Goal: Transaction & Acquisition: Purchase product/service

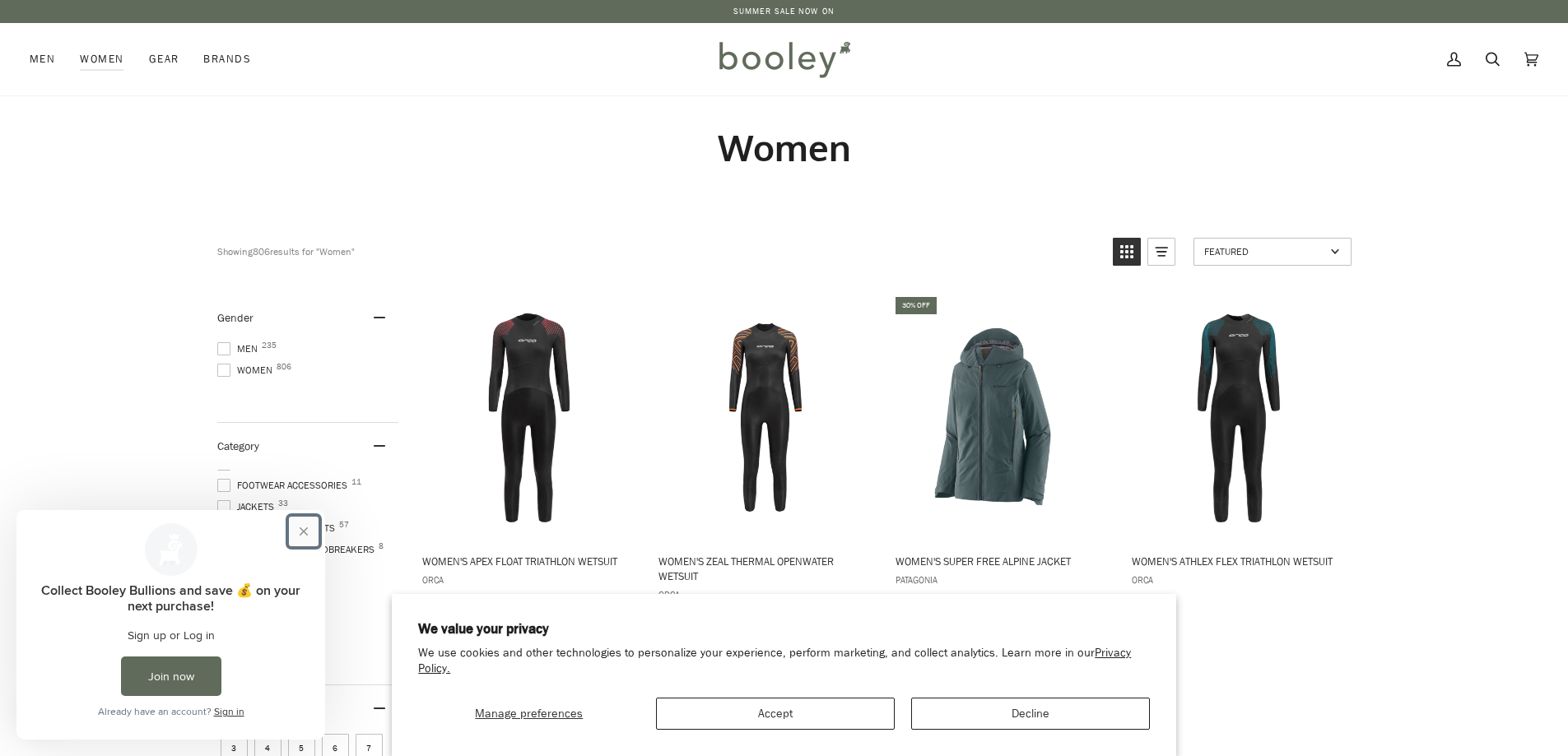
click at [303, 533] on button "Close prompt" at bounding box center [303, 532] width 29 height 29
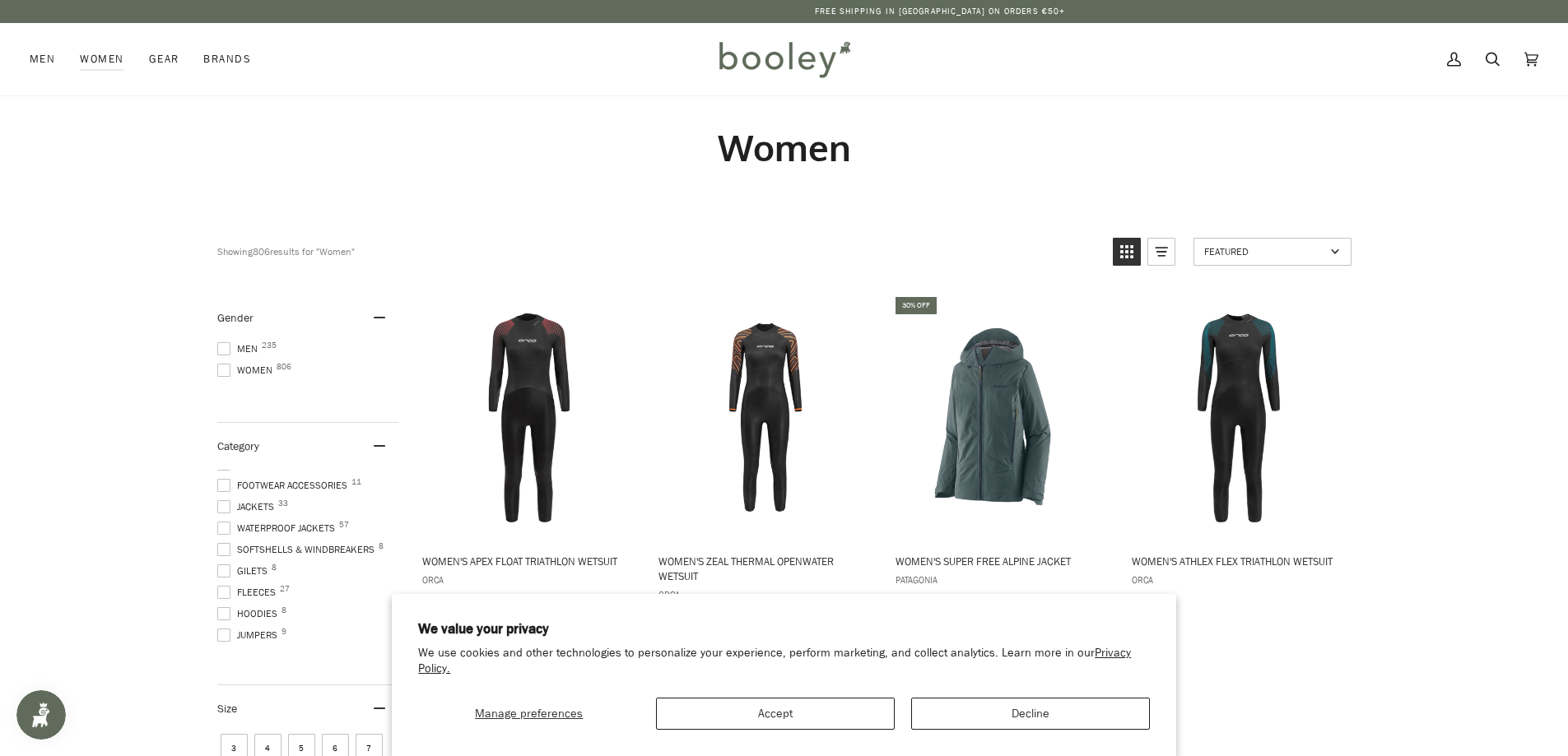
click at [261, 585] on span "Fleeces 27" at bounding box center [249, 592] width 63 height 15
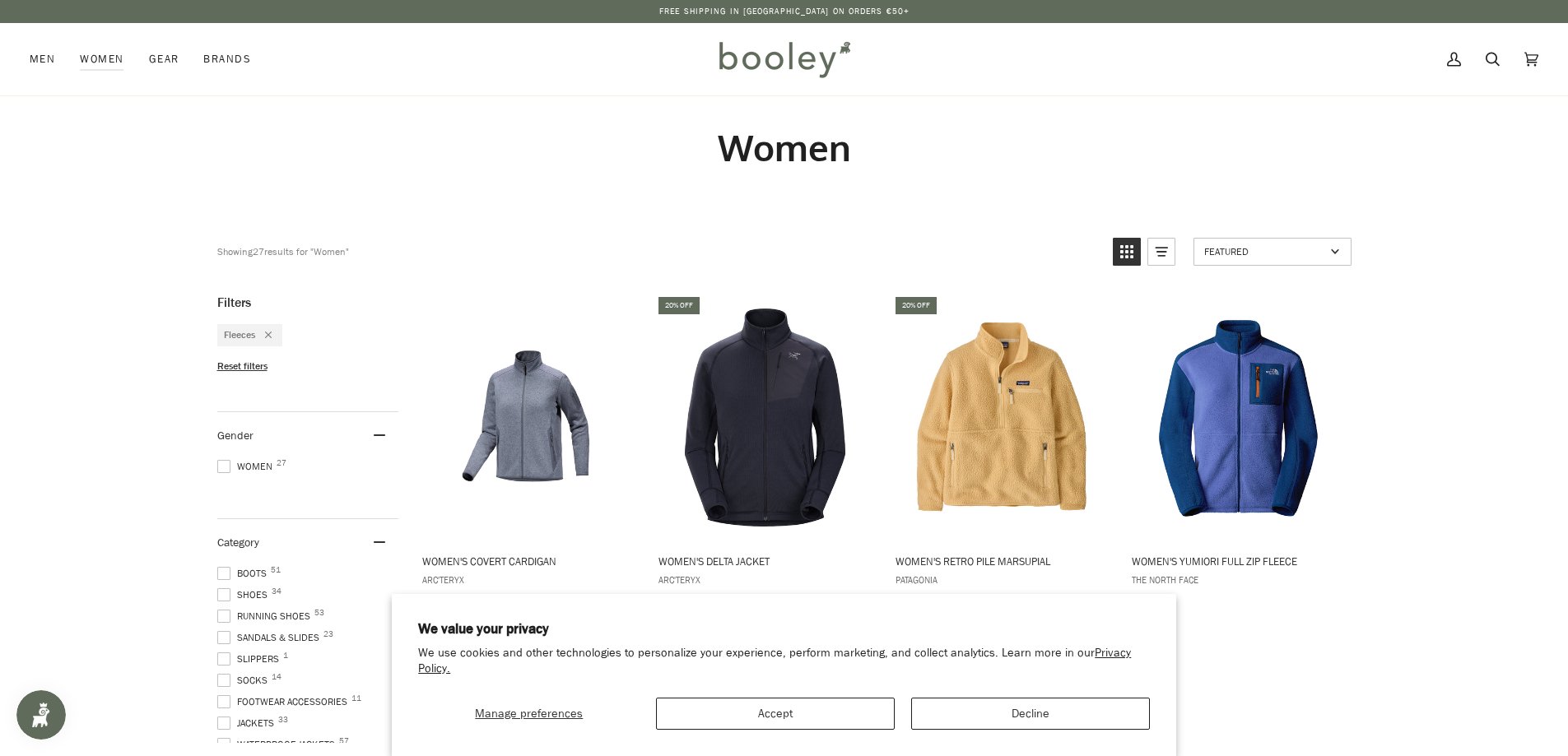
scroll to position [120, 0]
click at [219, 706] on span at bounding box center [224, 710] width 13 height 13
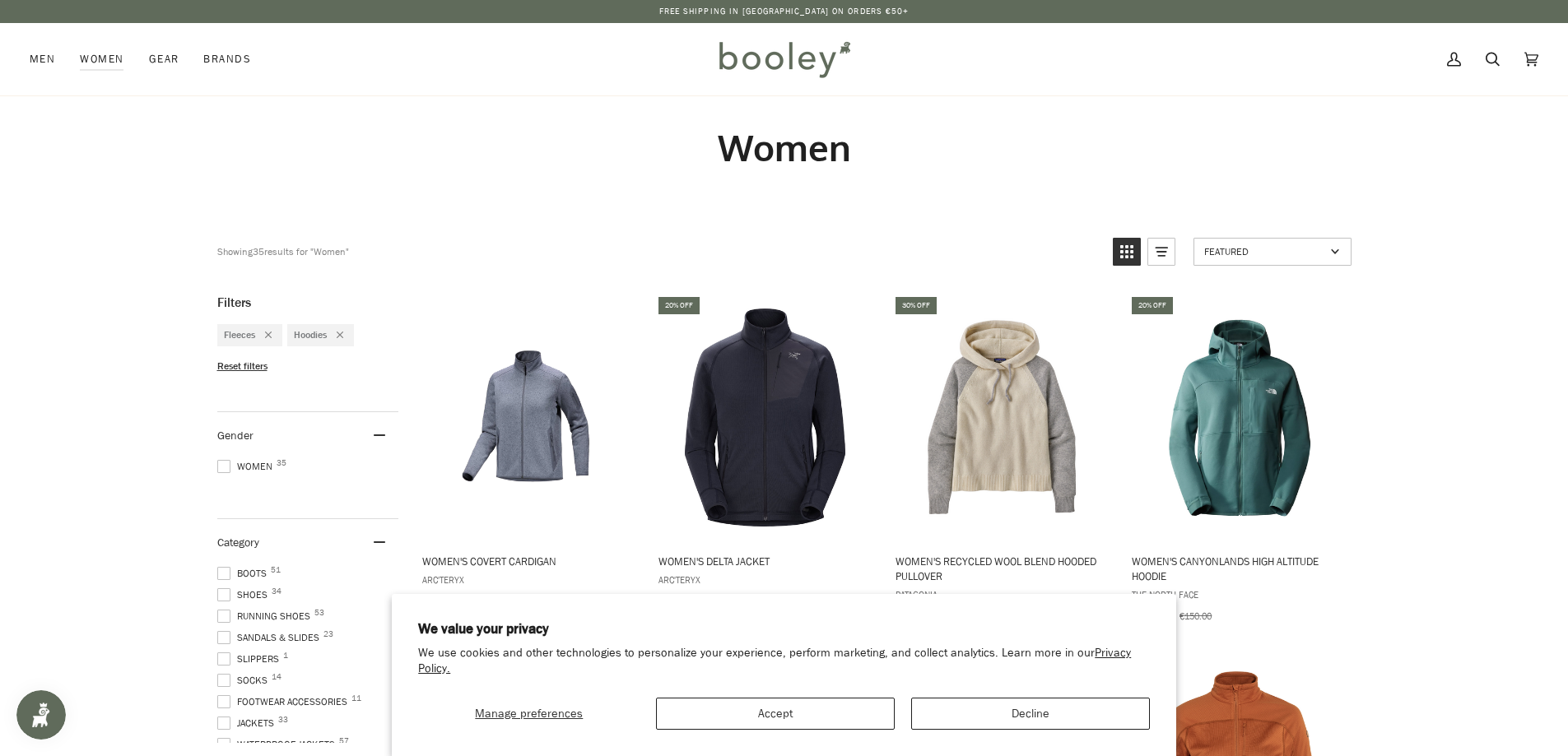
scroll to position [120, 0]
click at [226, 730] on span at bounding box center [224, 731] width 13 height 13
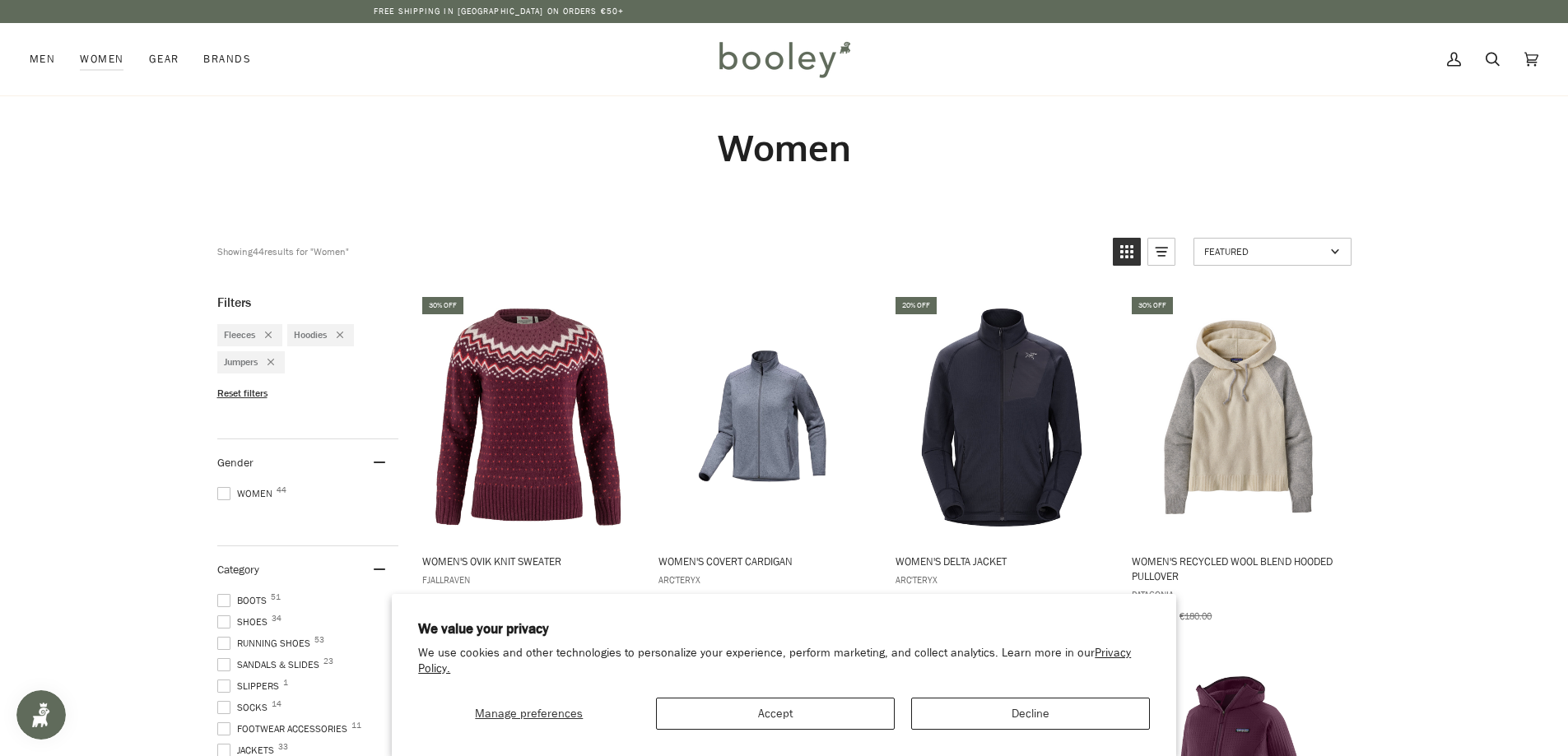
scroll to position [120, 0]
click at [223, 490] on span at bounding box center [224, 493] width 13 height 13
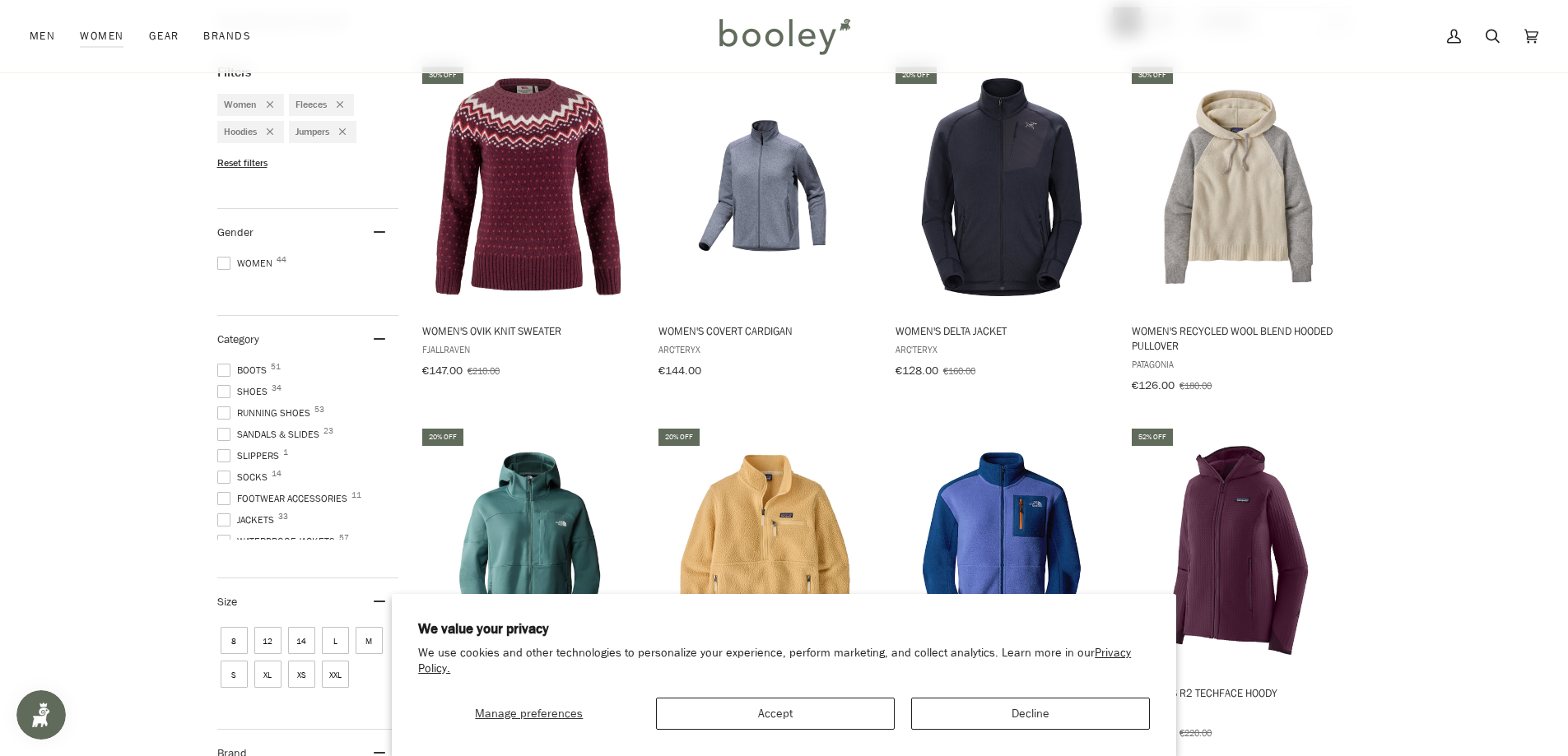
scroll to position [247, 0]
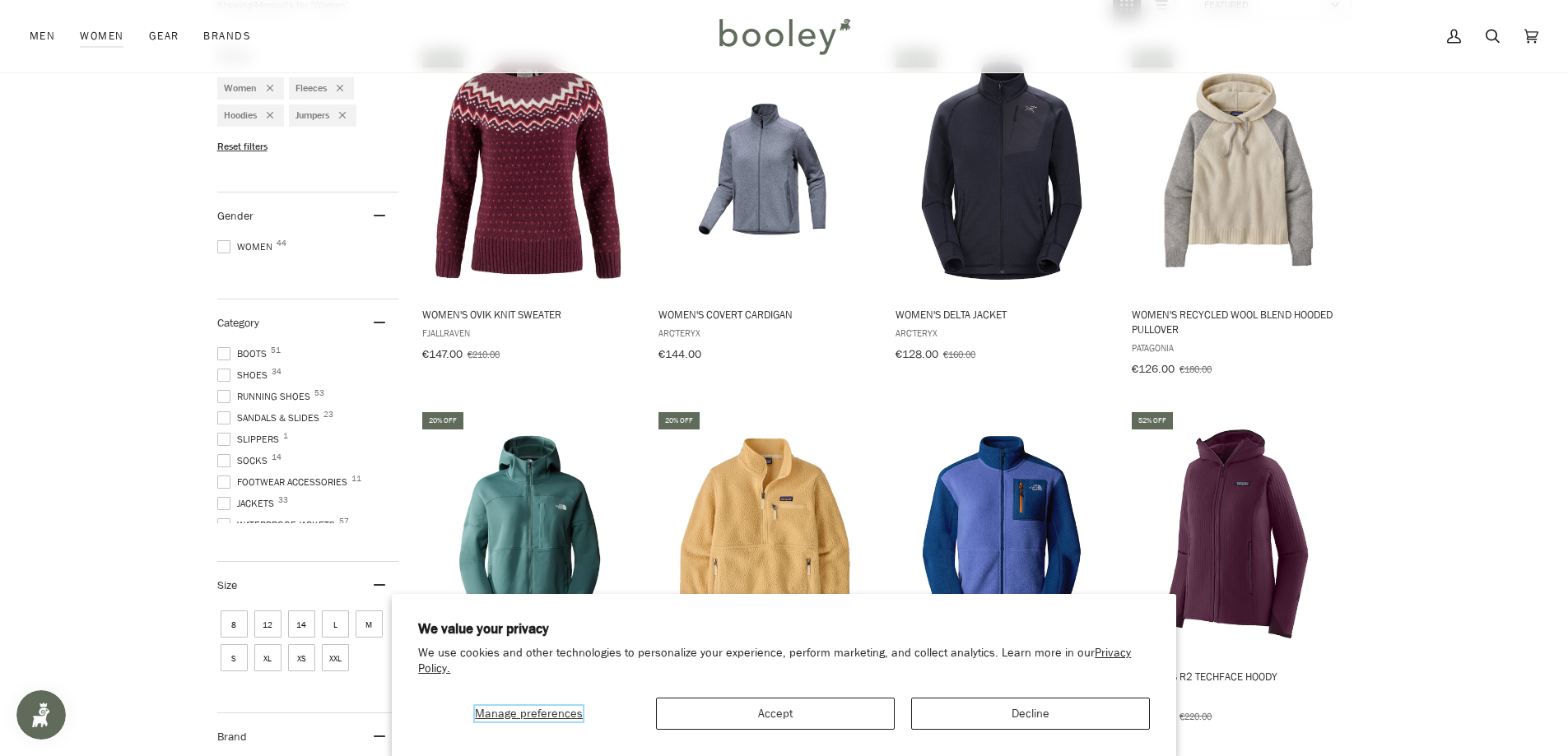
click at [548, 711] on span "Manage preferences" at bounding box center [528, 714] width 107 height 16
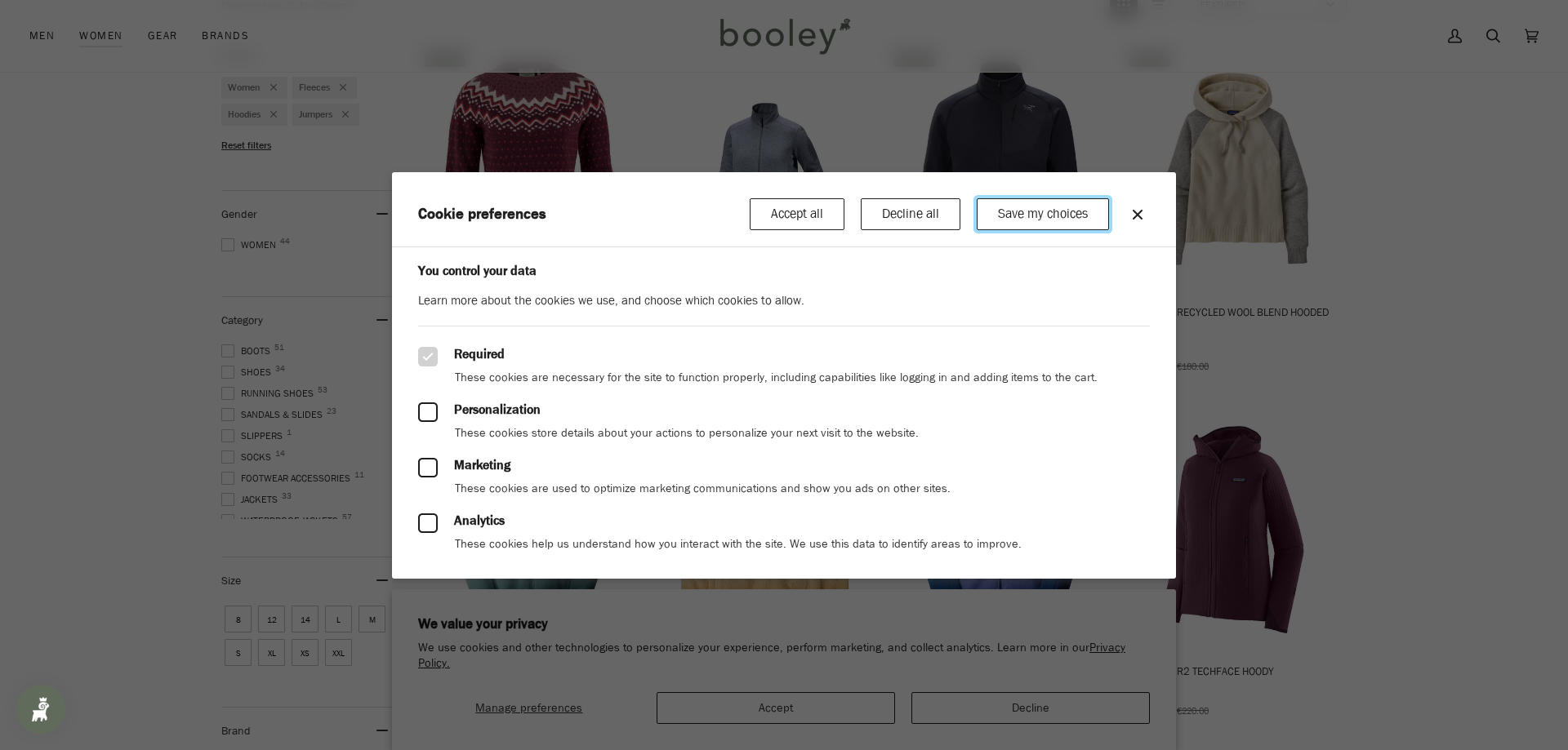
click at [1035, 210] on button "Save my choices" at bounding box center [1042, 213] width 132 height 32
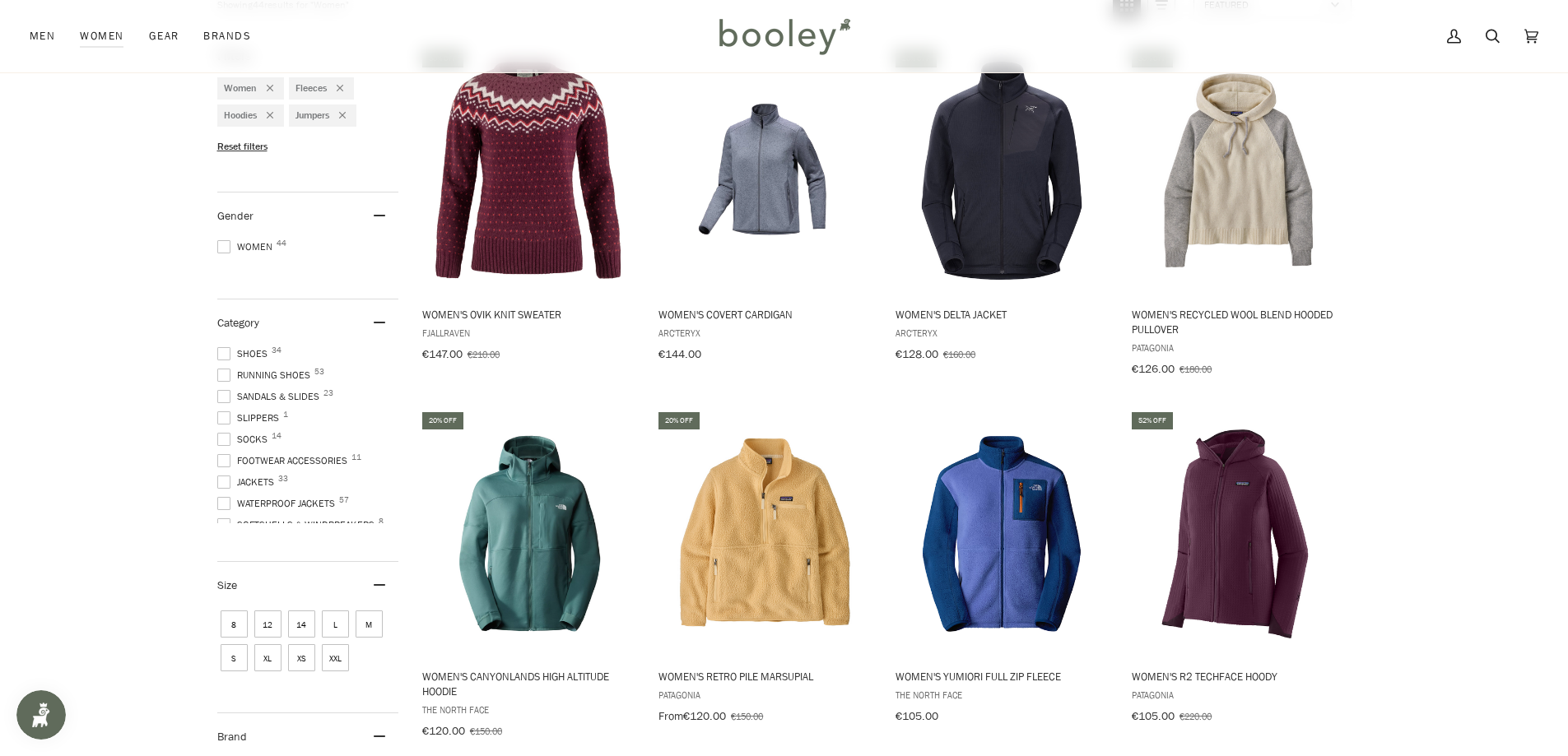
scroll to position [99, 0]
click at [240, 620] on span "8" at bounding box center [234, 625] width 28 height 28
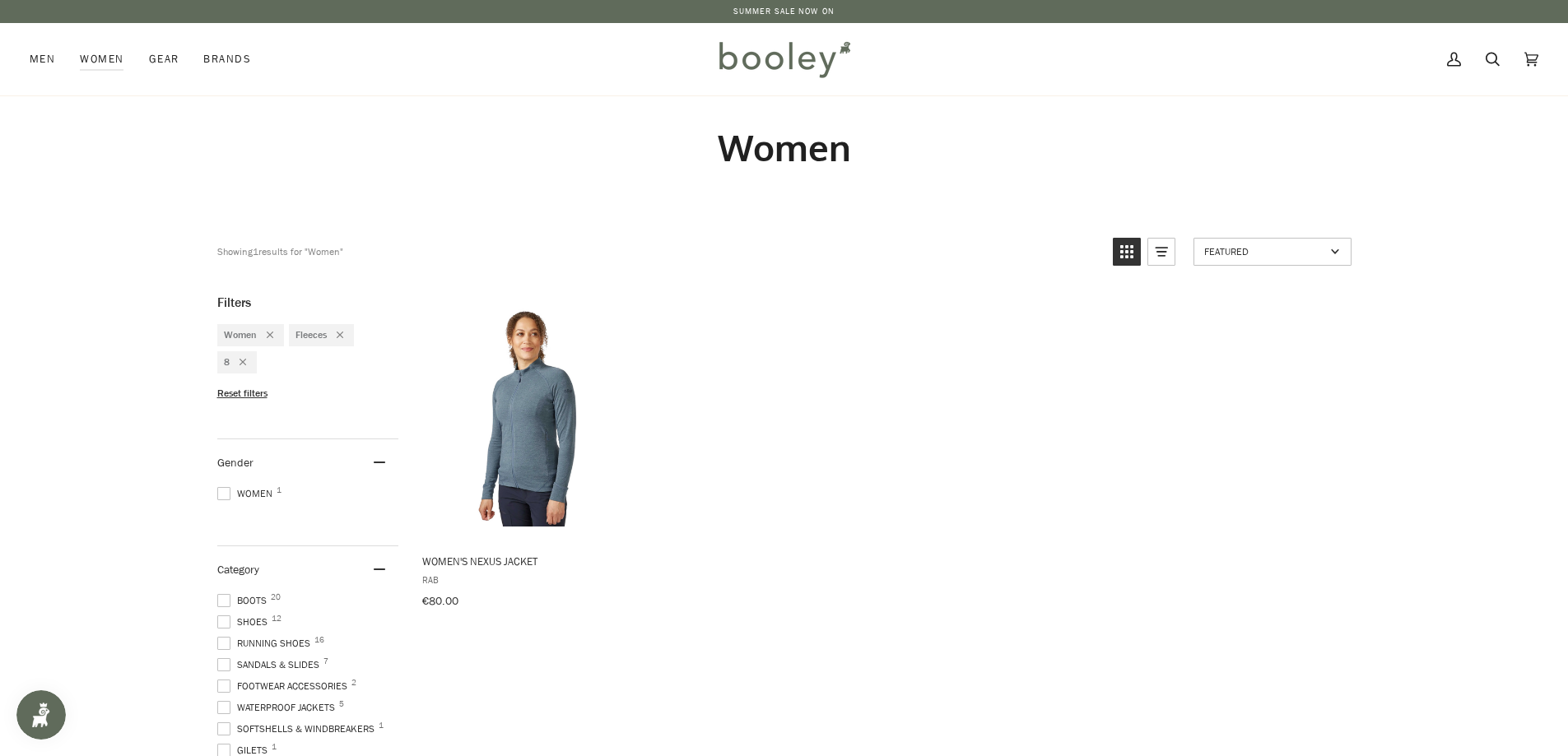
click at [242, 359] on icon "Remove filter: 8" at bounding box center [243, 362] width 6 height 6
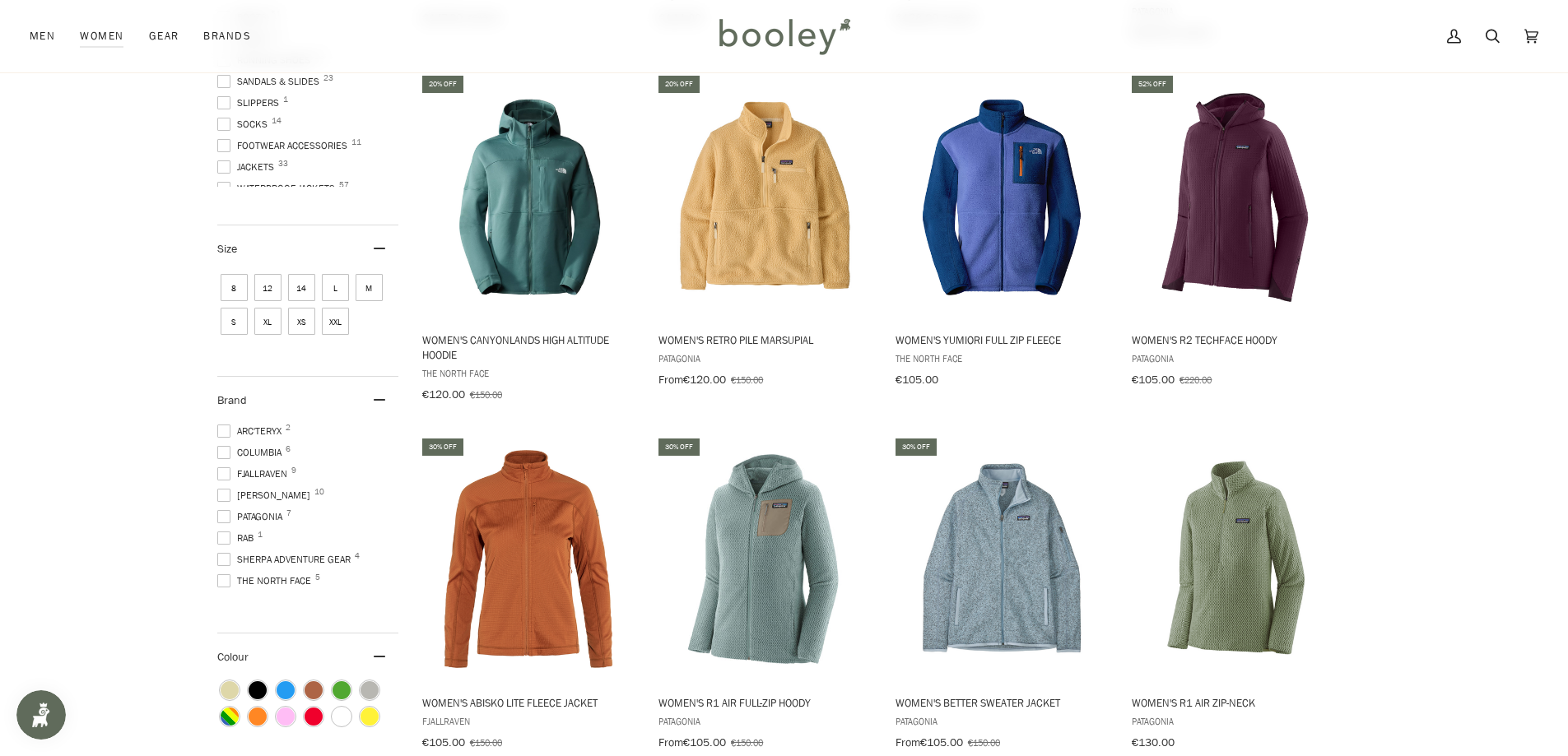
scroll to position [606, 0]
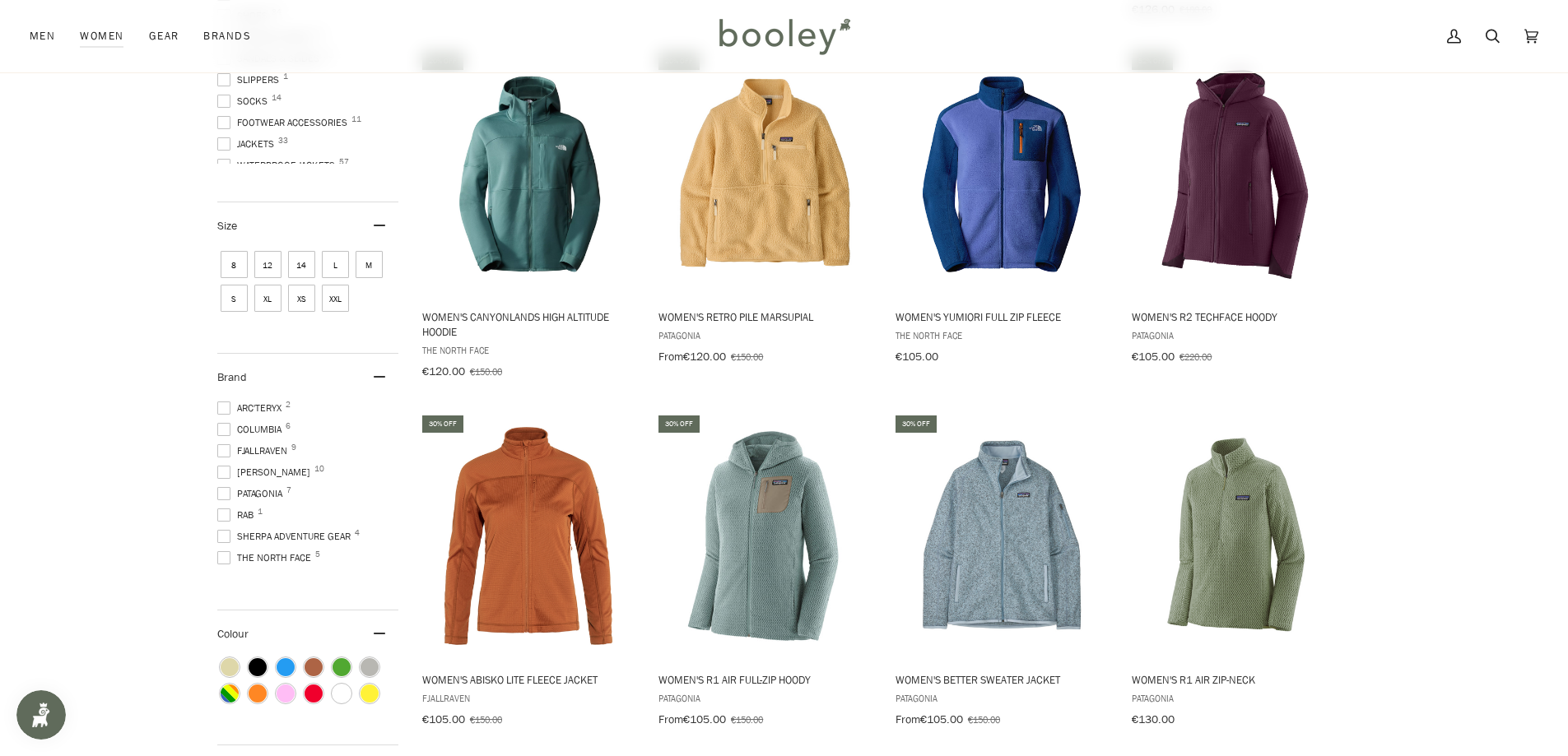
click at [226, 469] on span at bounding box center [224, 472] width 13 height 13
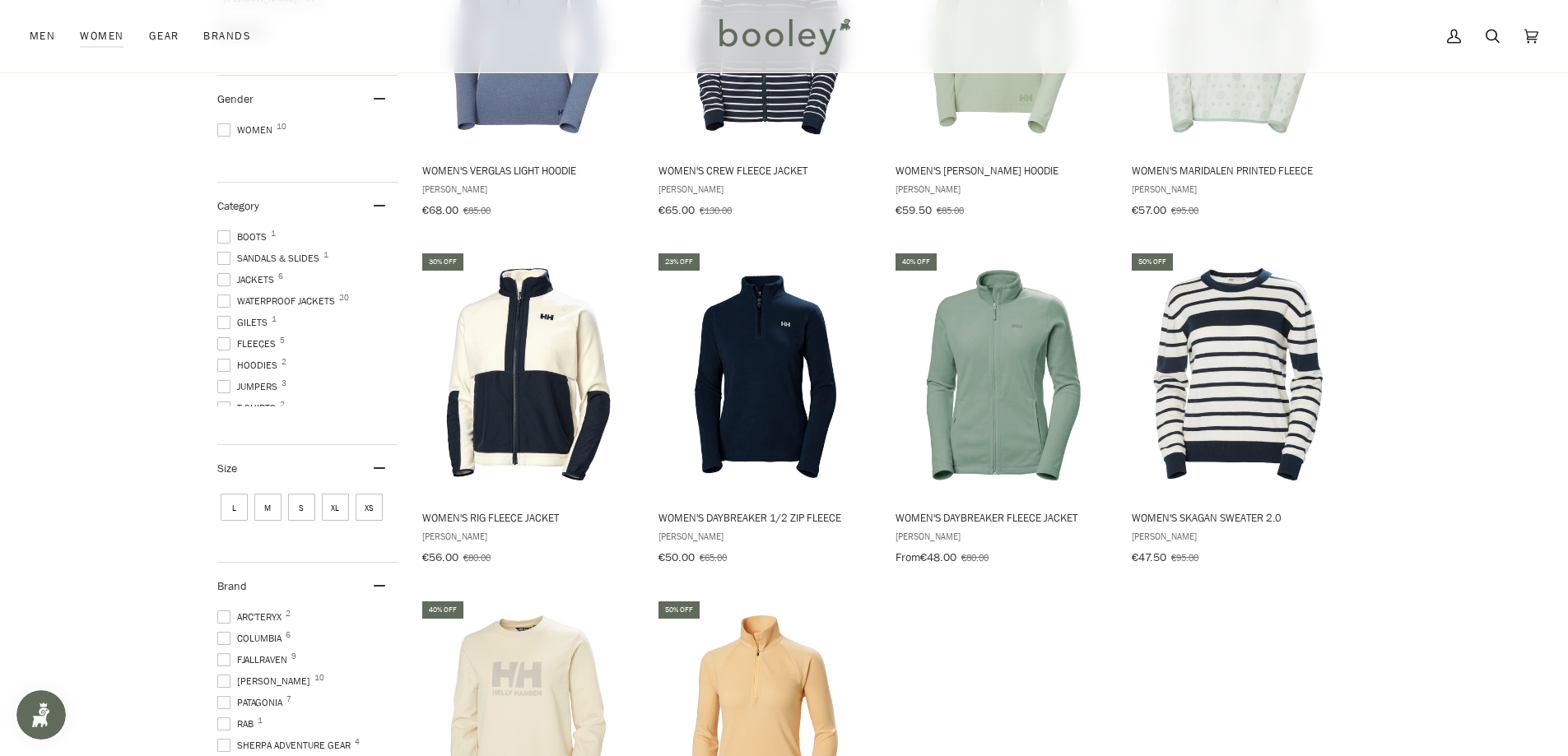
scroll to position [329, 0]
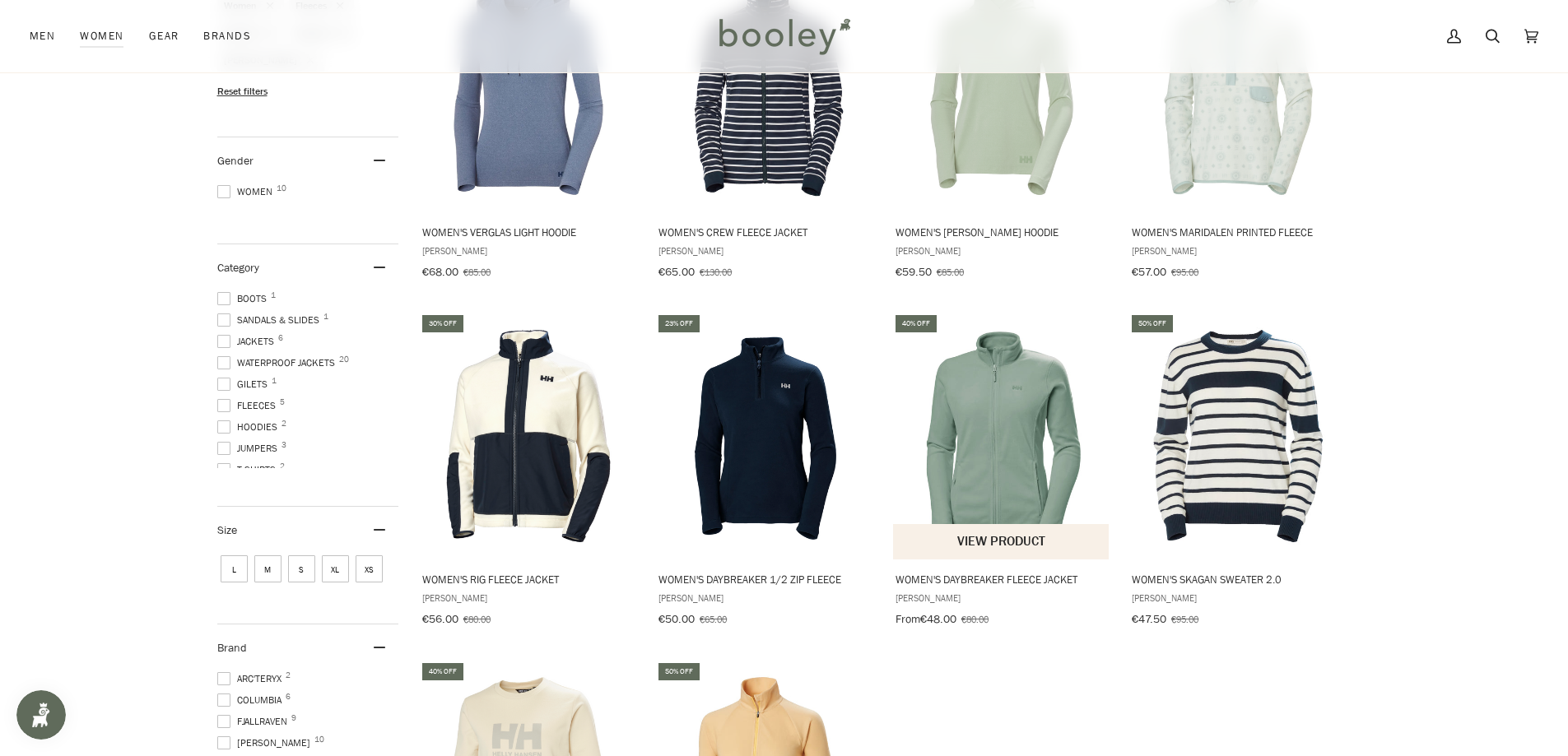
click at [1007, 458] on img "Women's Daybreaker Fleece Jacket" at bounding box center [1001, 436] width 218 height 218
click at [758, 462] on img "Women's Daybreaker 1/2 Zip Fleece" at bounding box center [764, 436] width 218 height 218
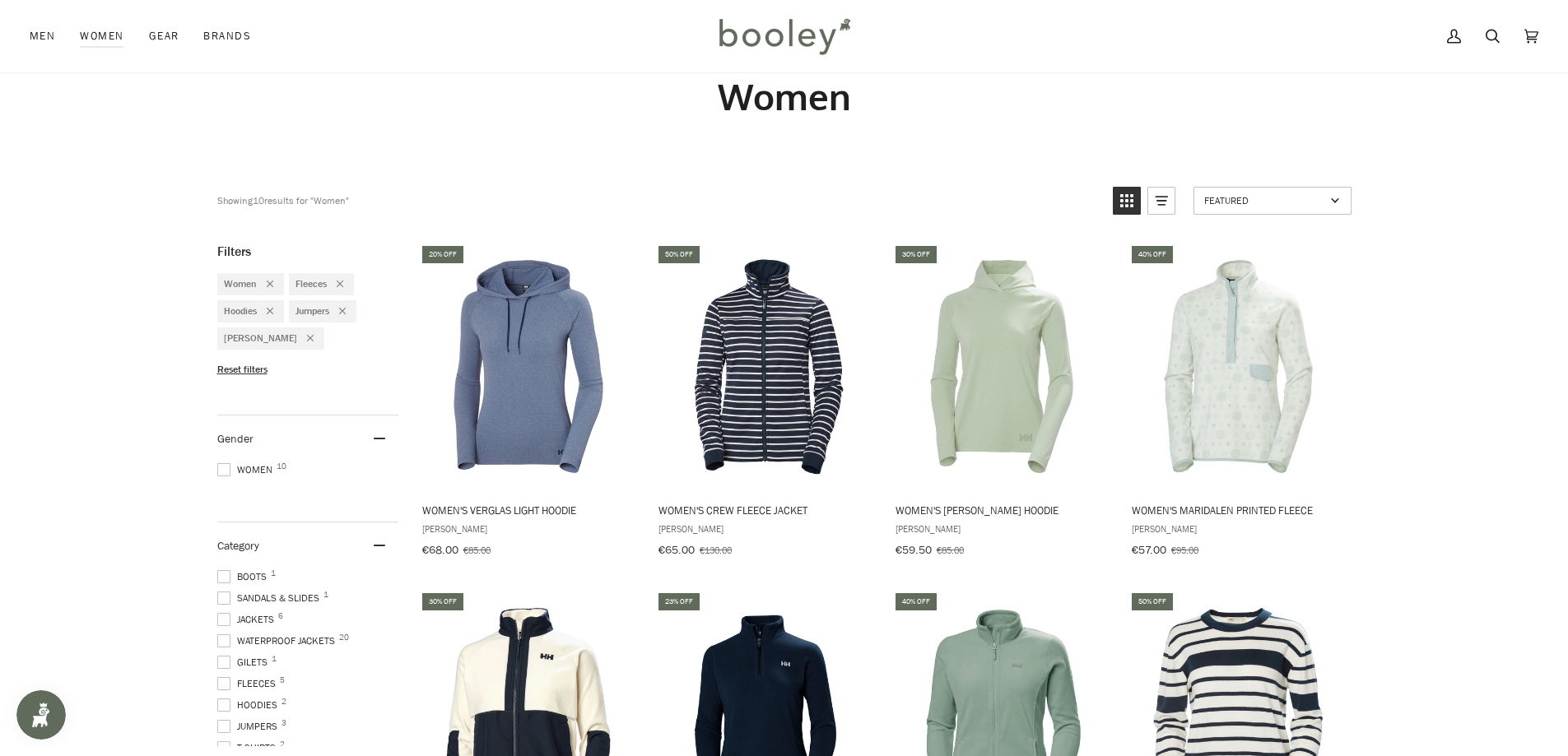
scroll to position [0, 0]
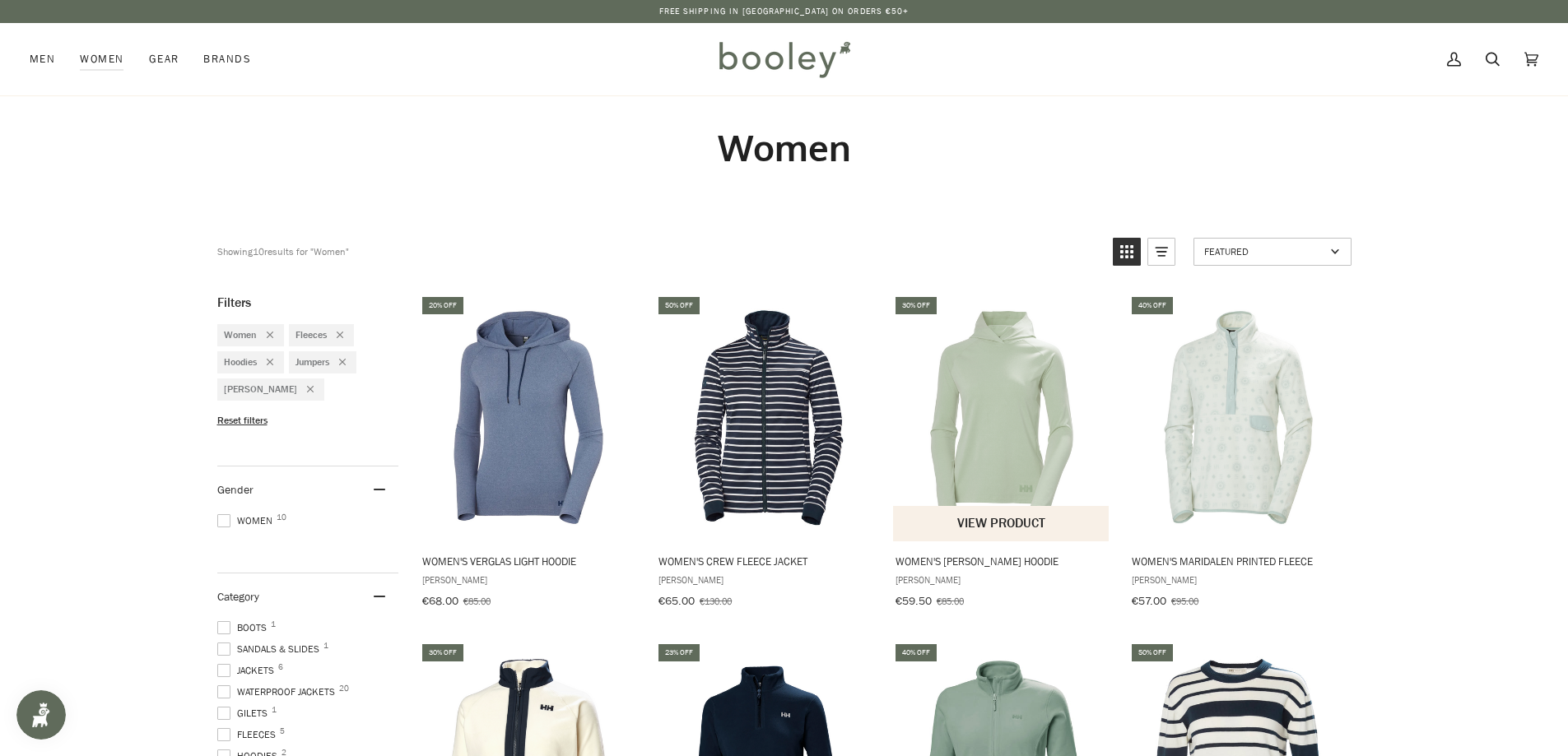
click at [999, 448] on img "Women's Tyri Knit Hoodie" at bounding box center [1001, 417] width 218 height 218
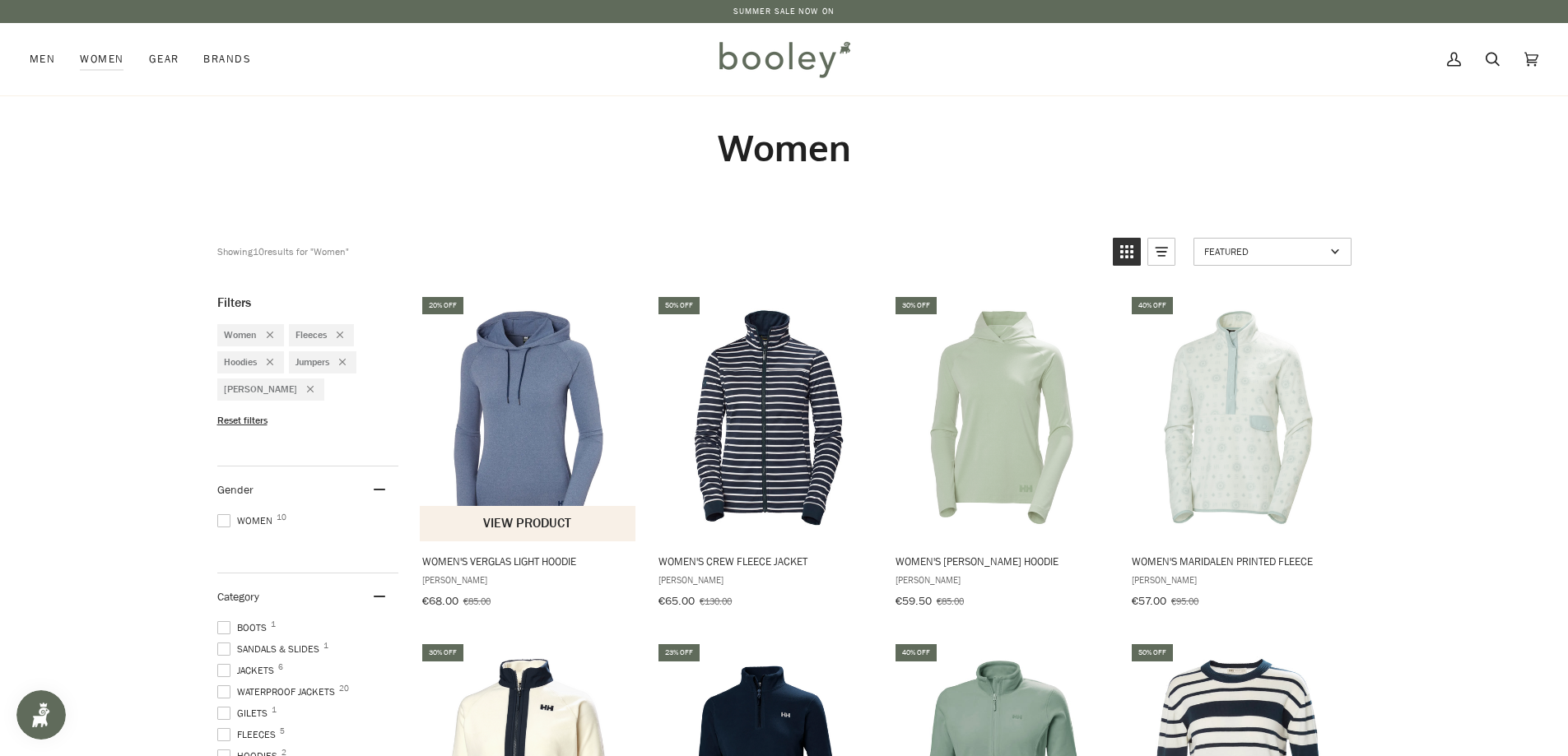
click at [517, 462] on img "Women's Verglas Light Hoodie" at bounding box center [528, 417] width 218 height 218
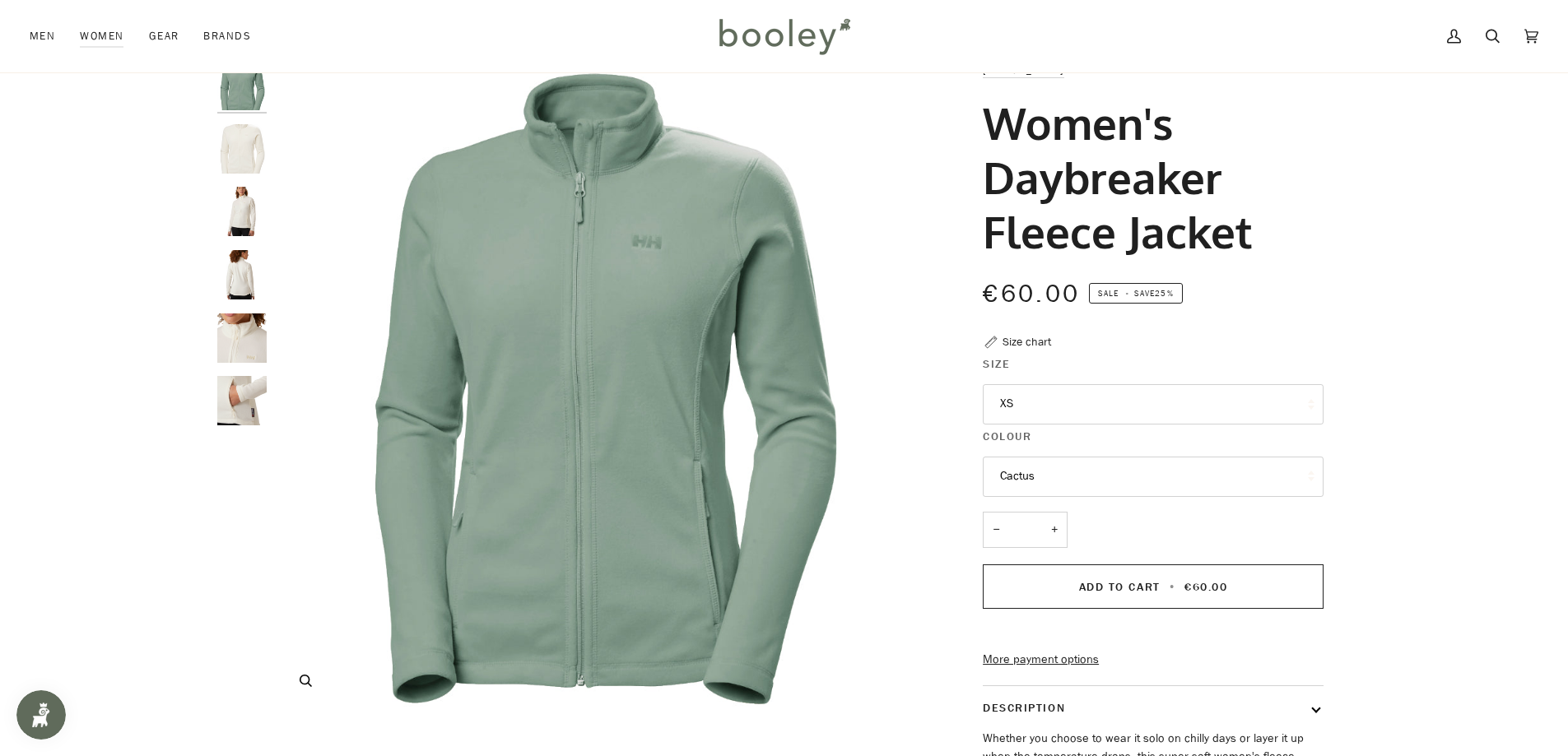
scroll to position [83, 0]
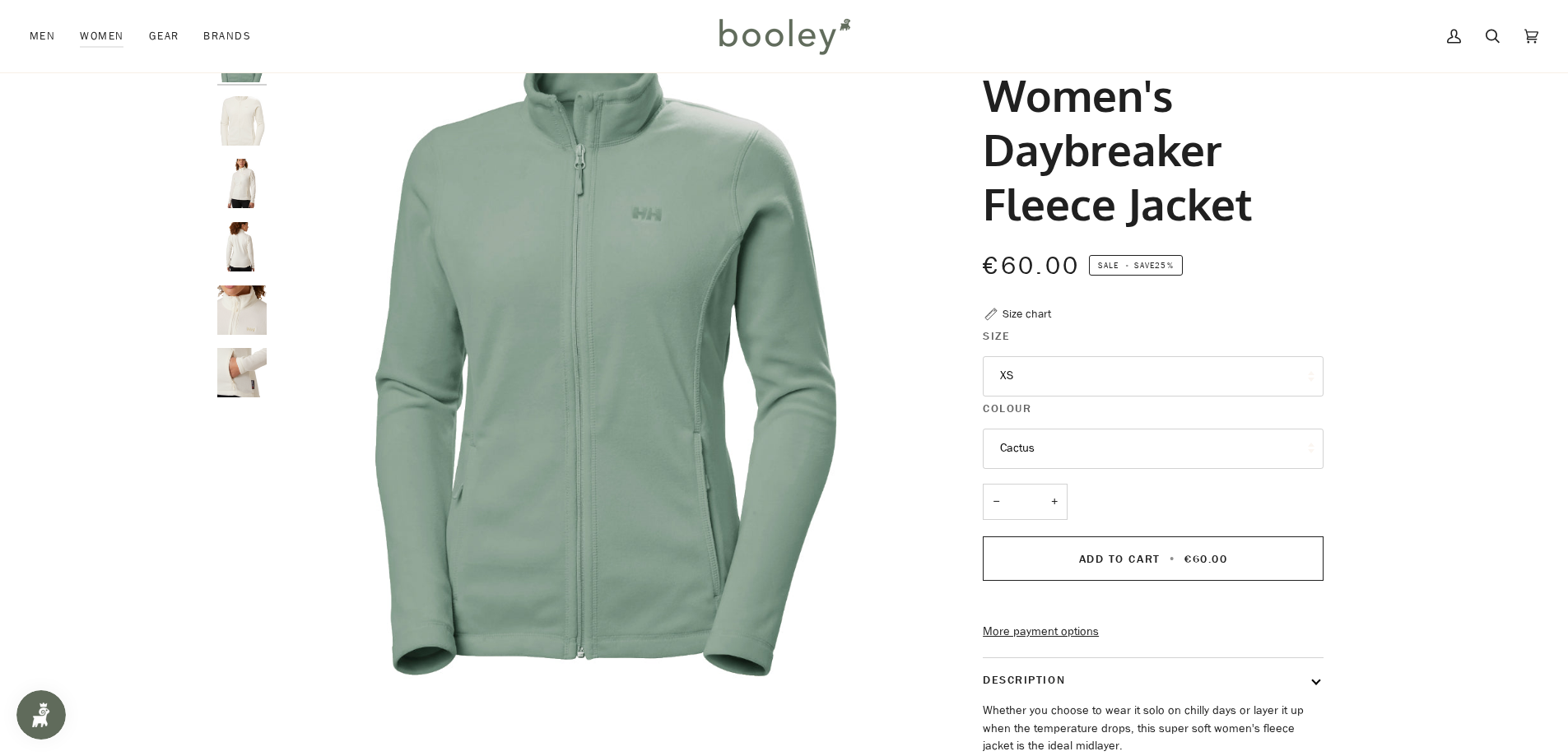
click at [1092, 378] on button "XS" at bounding box center [1153, 377] width 341 height 40
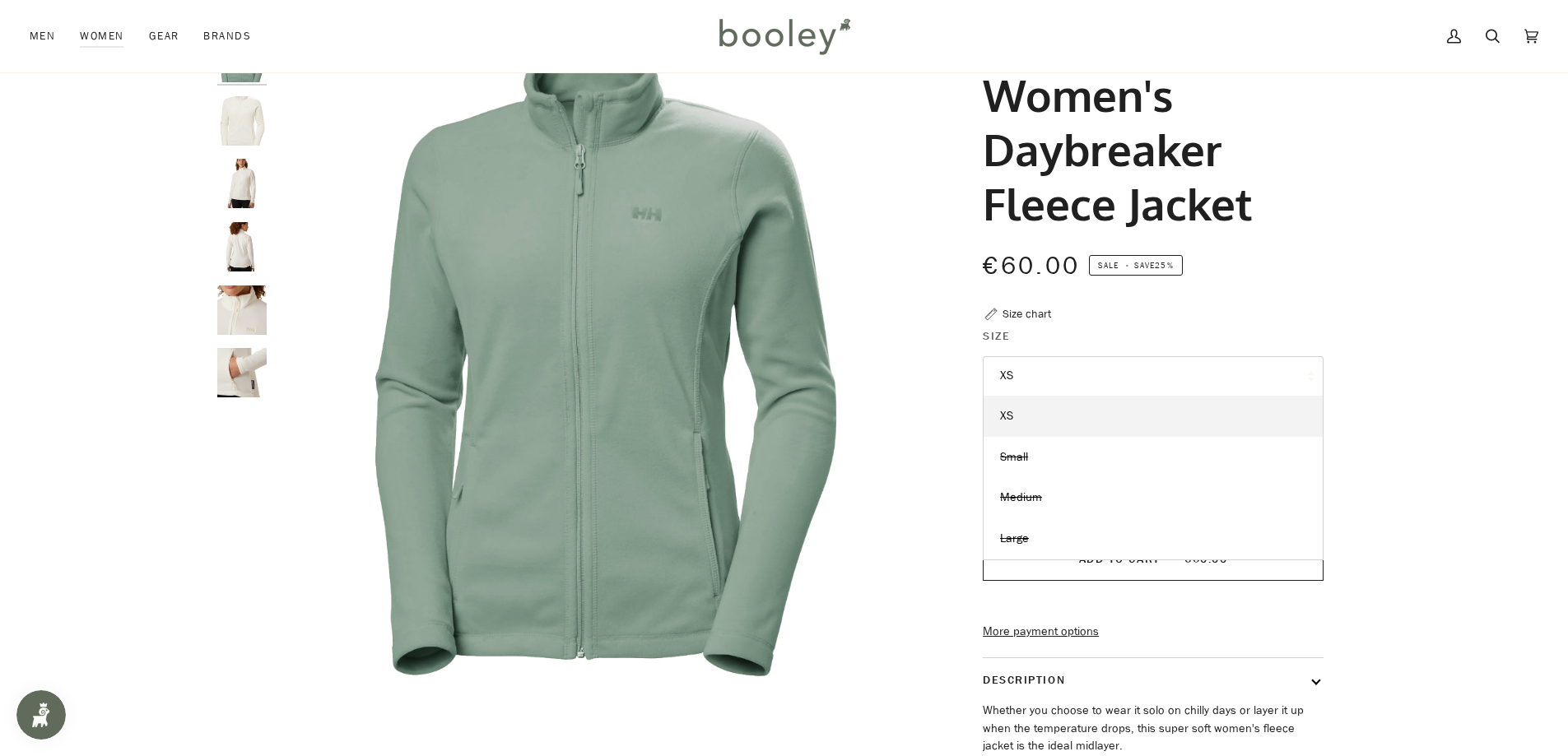
click at [1416, 399] on div "Zoom Zoom" at bounding box center [784, 493] width 1568 height 920
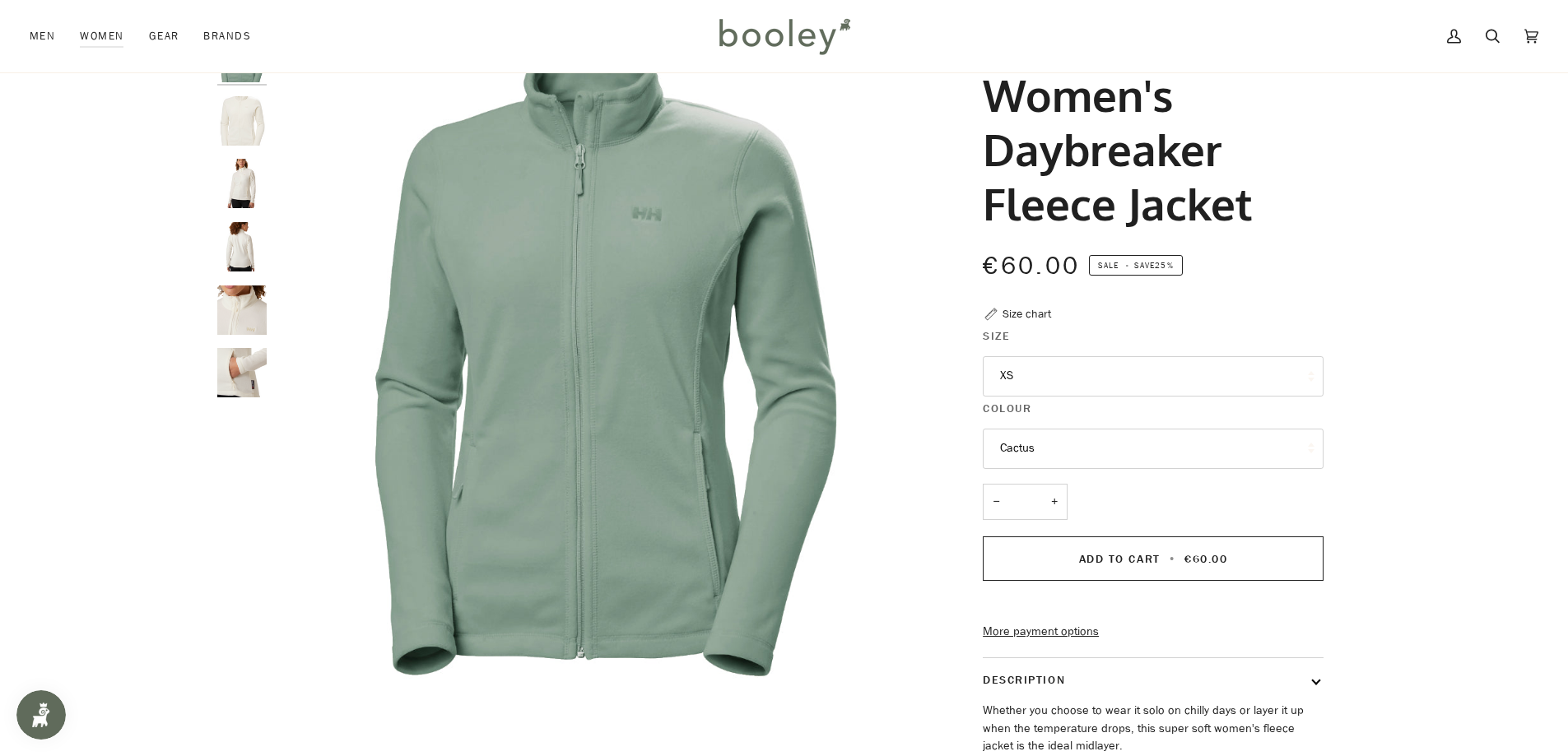
click at [234, 317] on img "Helly Hansen Women's Daybreaker Fleece Jacket Snow - Booley Galway" at bounding box center [243, 310] width 50 height 50
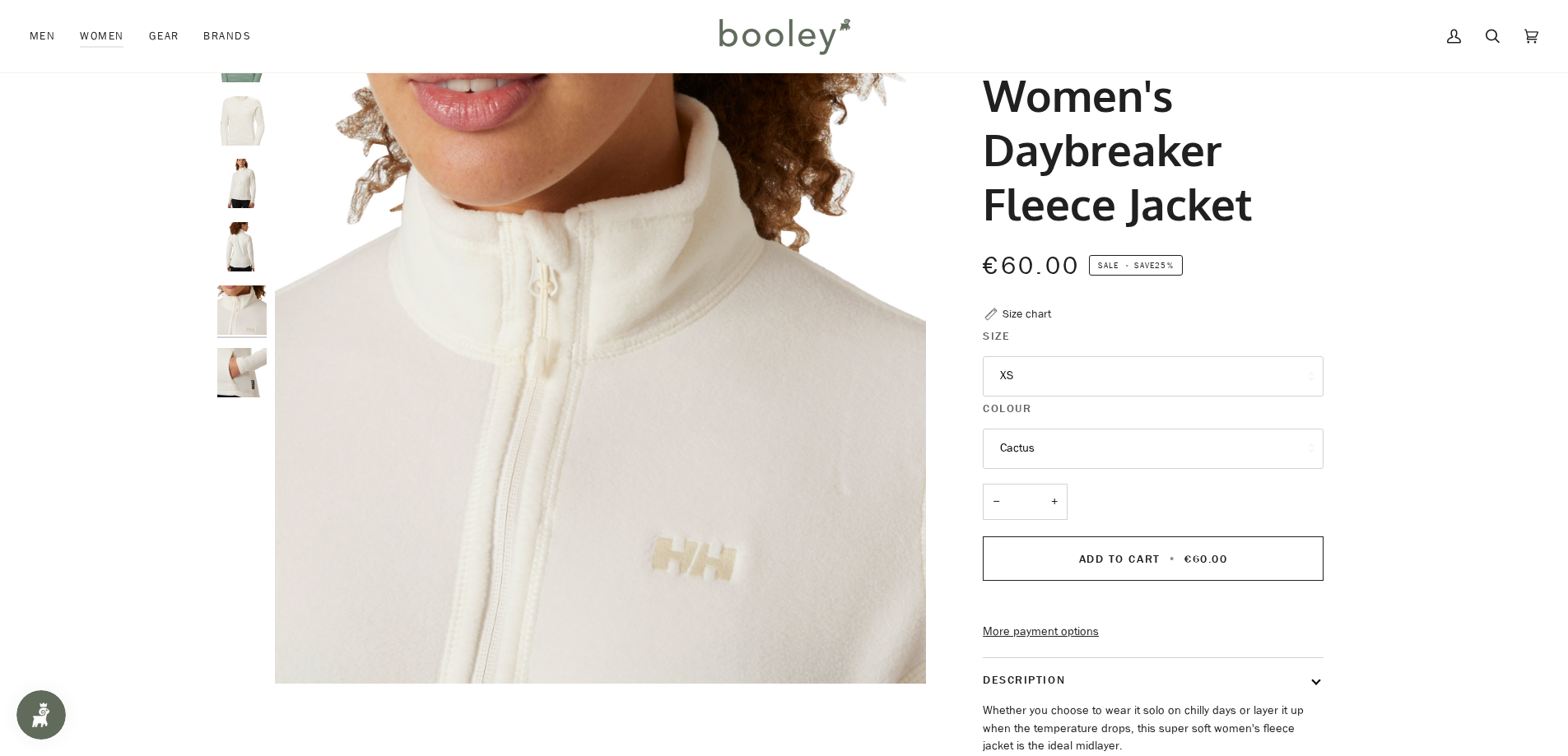
click at [236, 257] on img "Helly Hansen Women's Daybreaker Fleece Jacket Snow - Booley Galway" at bounding box center [243, 247] width 50 height 50
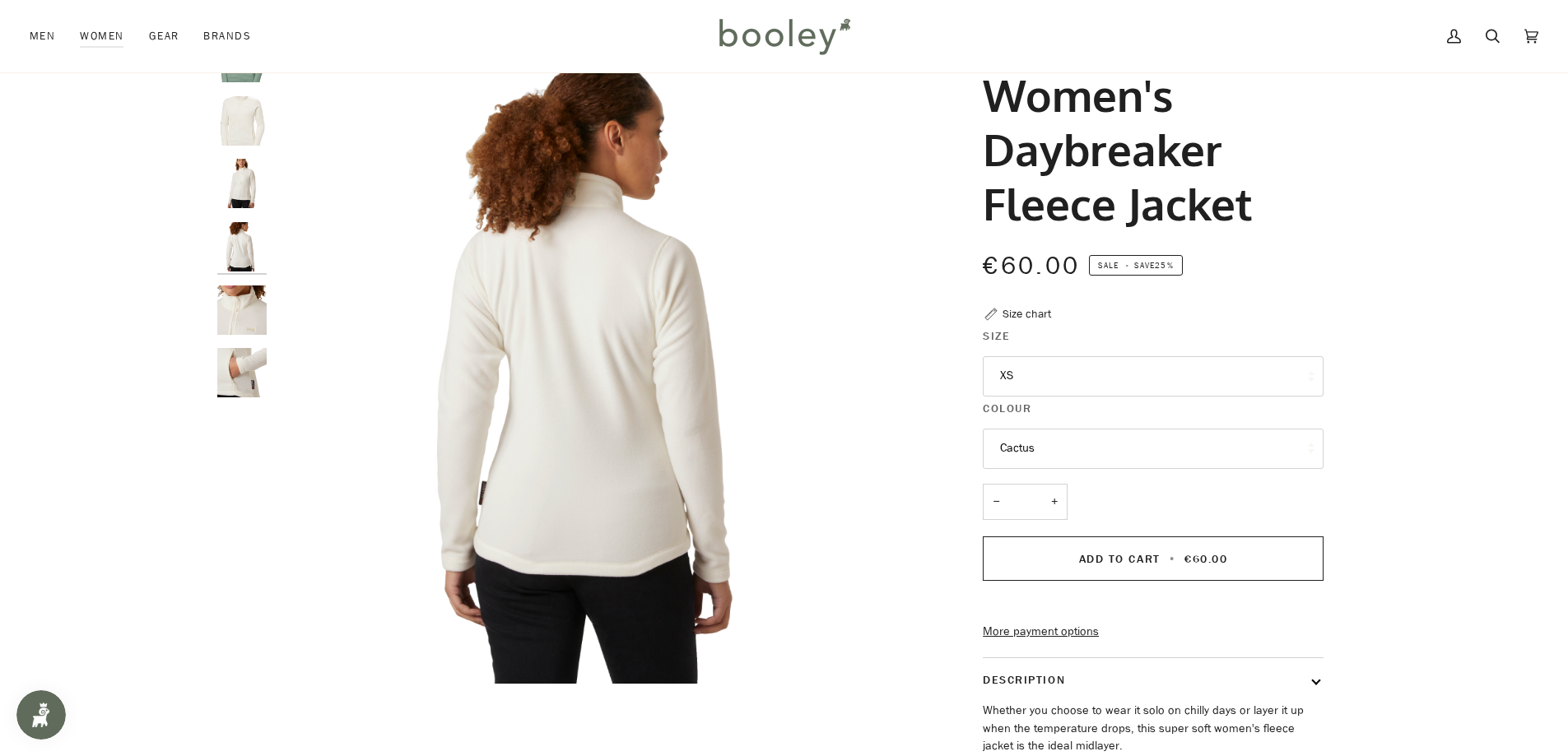
scroll to position [28, 0]
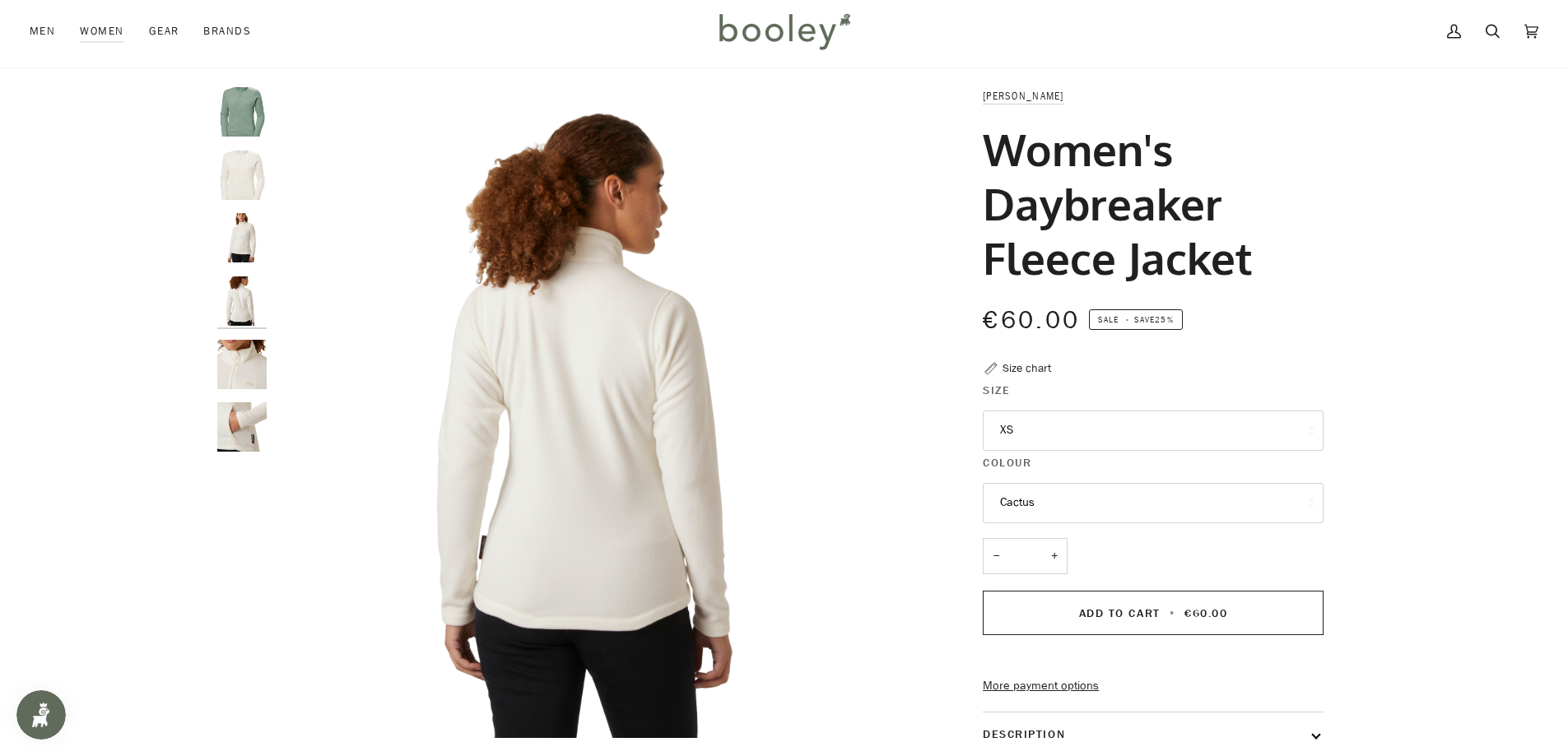
click at [242, 186] on div at bounding box center [246, 276] width 58 height 378
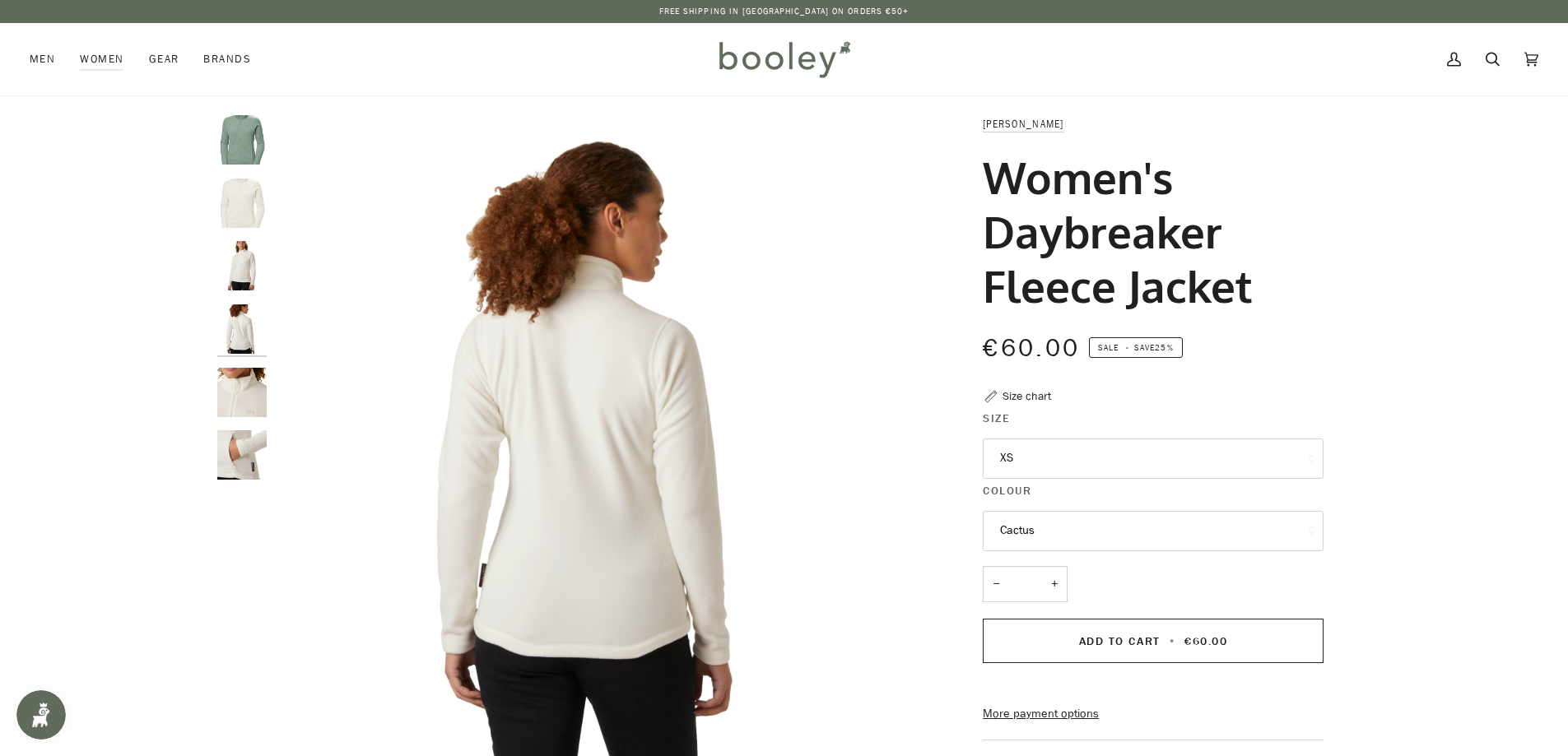
click at [236, 141] on img "Helly Hansen Women's Daybreaker Fleece Jacket Cactus - Booley Galway" at bounding box center [243, 140] width 50 height 50
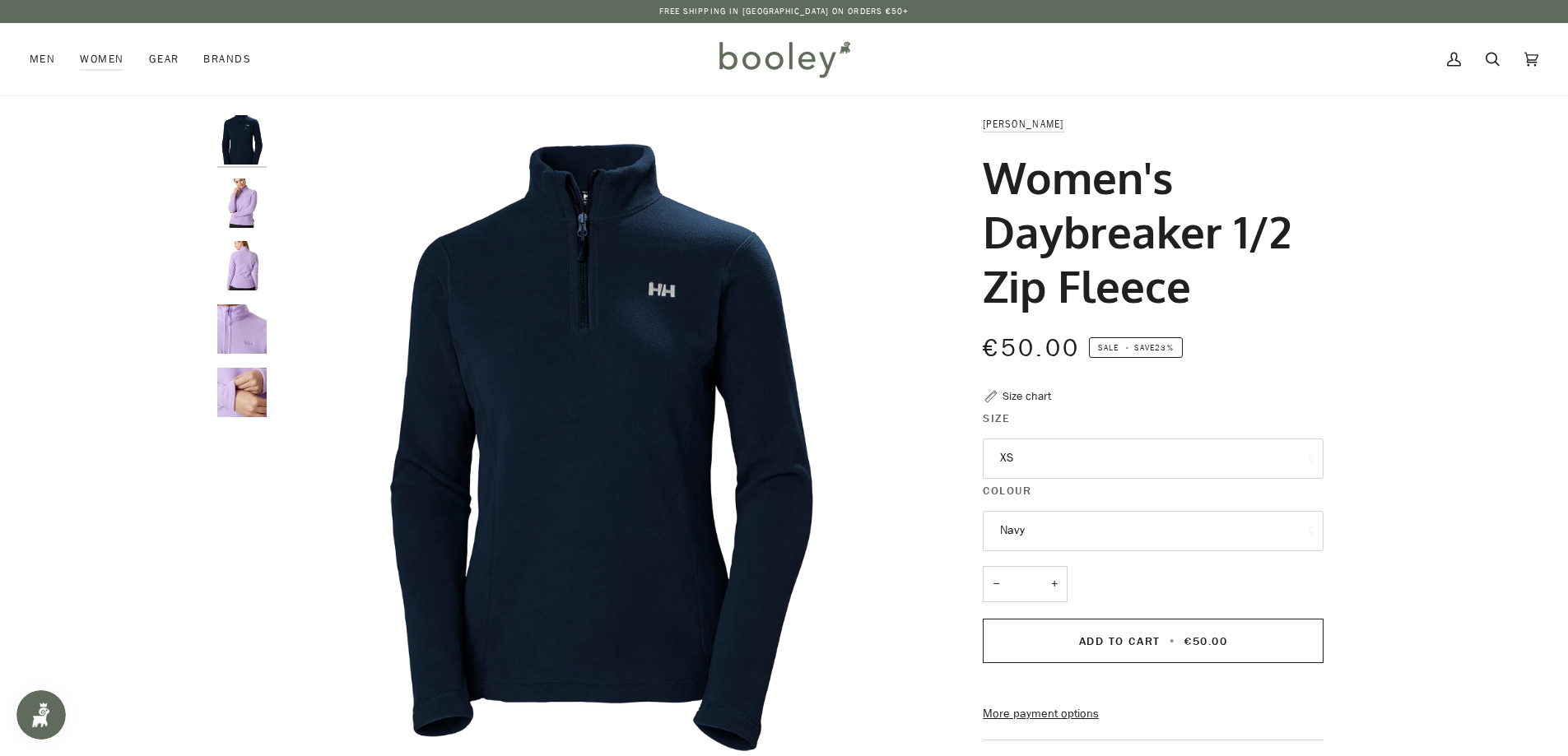
click at [1044, 466] on button "XS" at bounding box center [1153, 458] width 341 height 40
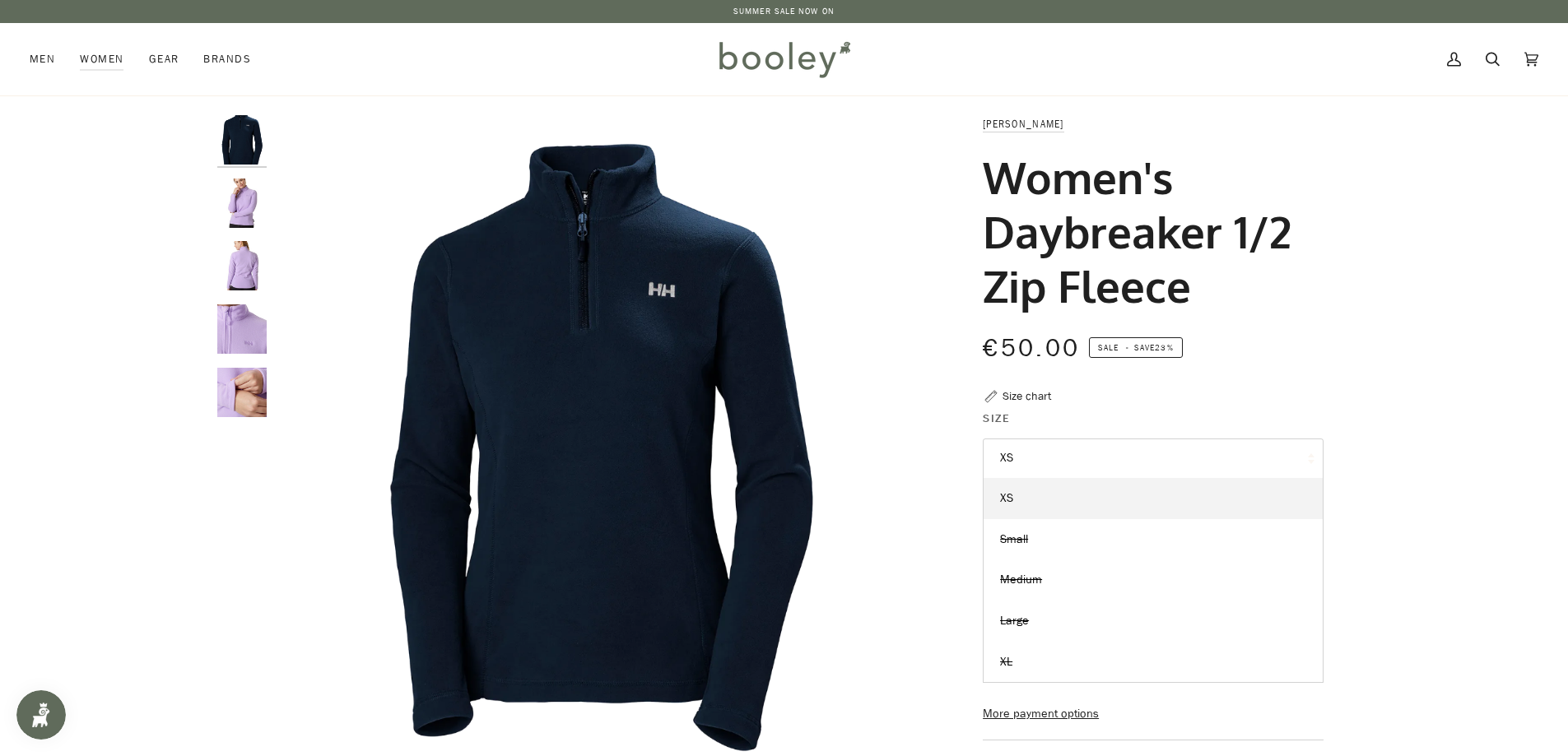
click at [248, 203] on img "Helly Hansen Women's Daybreaker 1/2 Zip Fleece - Booley Galway" at bounding box center [243, 203] width 50 height 50
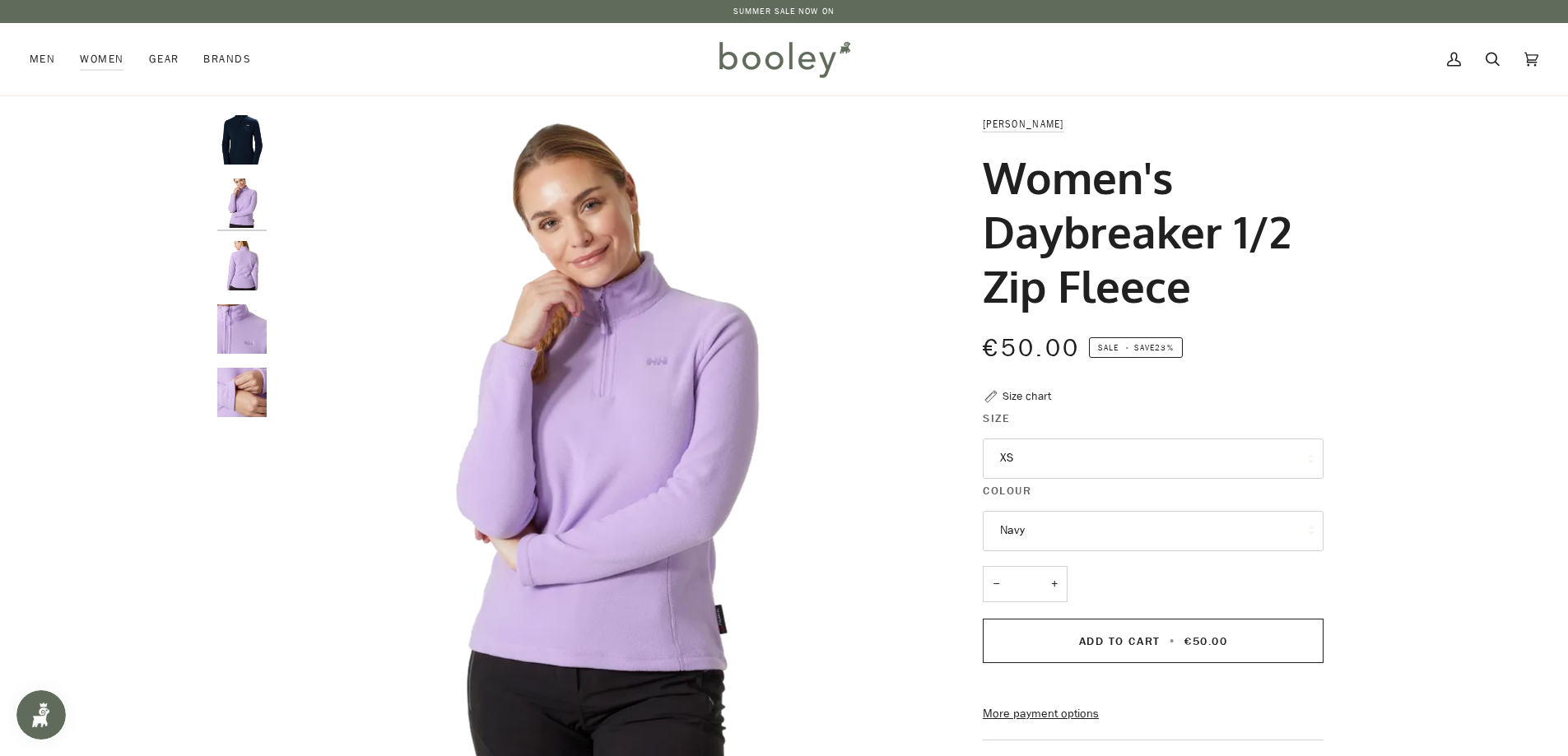
click at [251, 272] on img "Helly Hansen Women's Daybreaker 1/2 Zip Fleece - Booley Galway" at bounding box center [243, 265] width 50 height 50
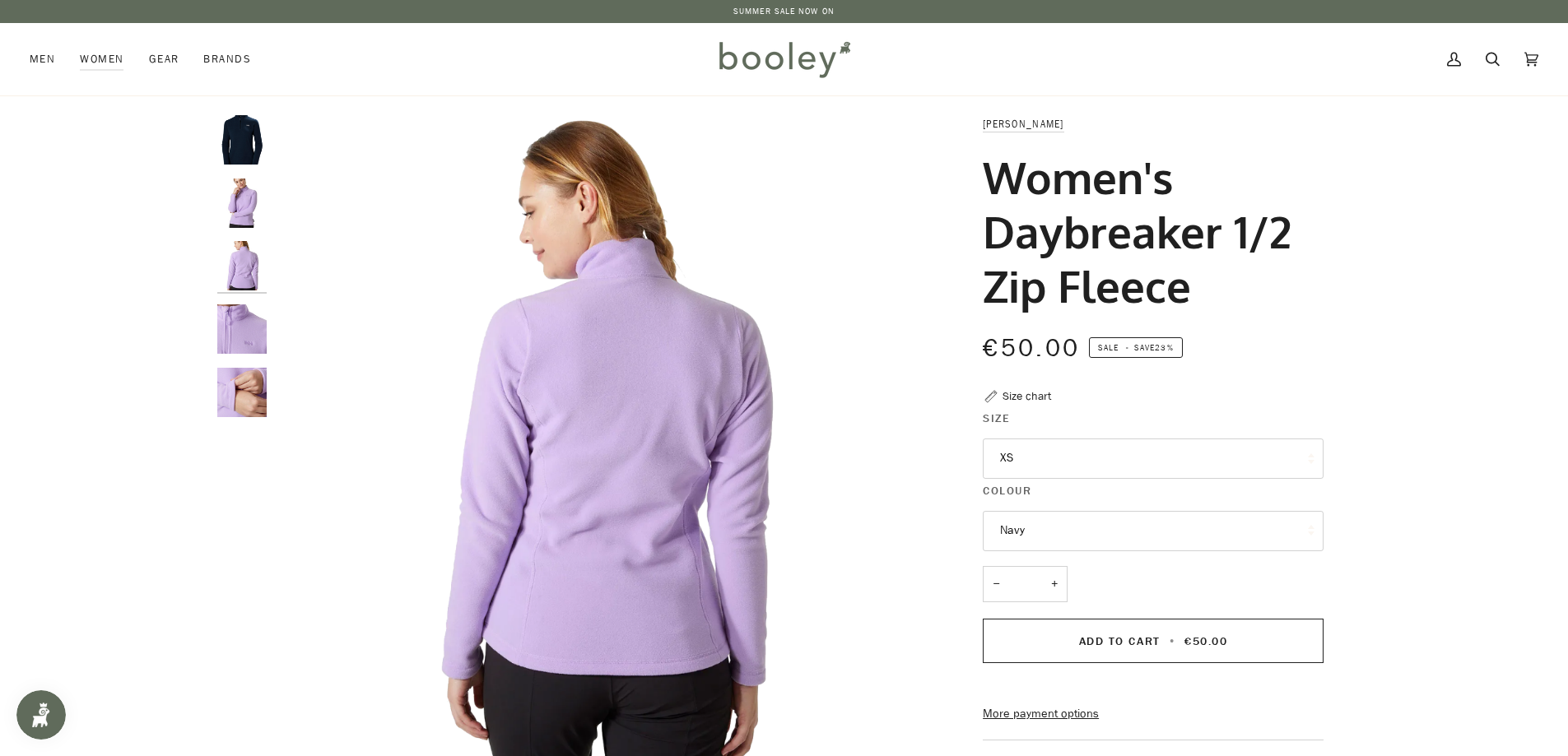
click at [224, 326] on img "Helly Hansen Women's Daybreaker 1/2 Zip Fleece - Booley Galway" at bounding box center [243, 329] width 50 height 50
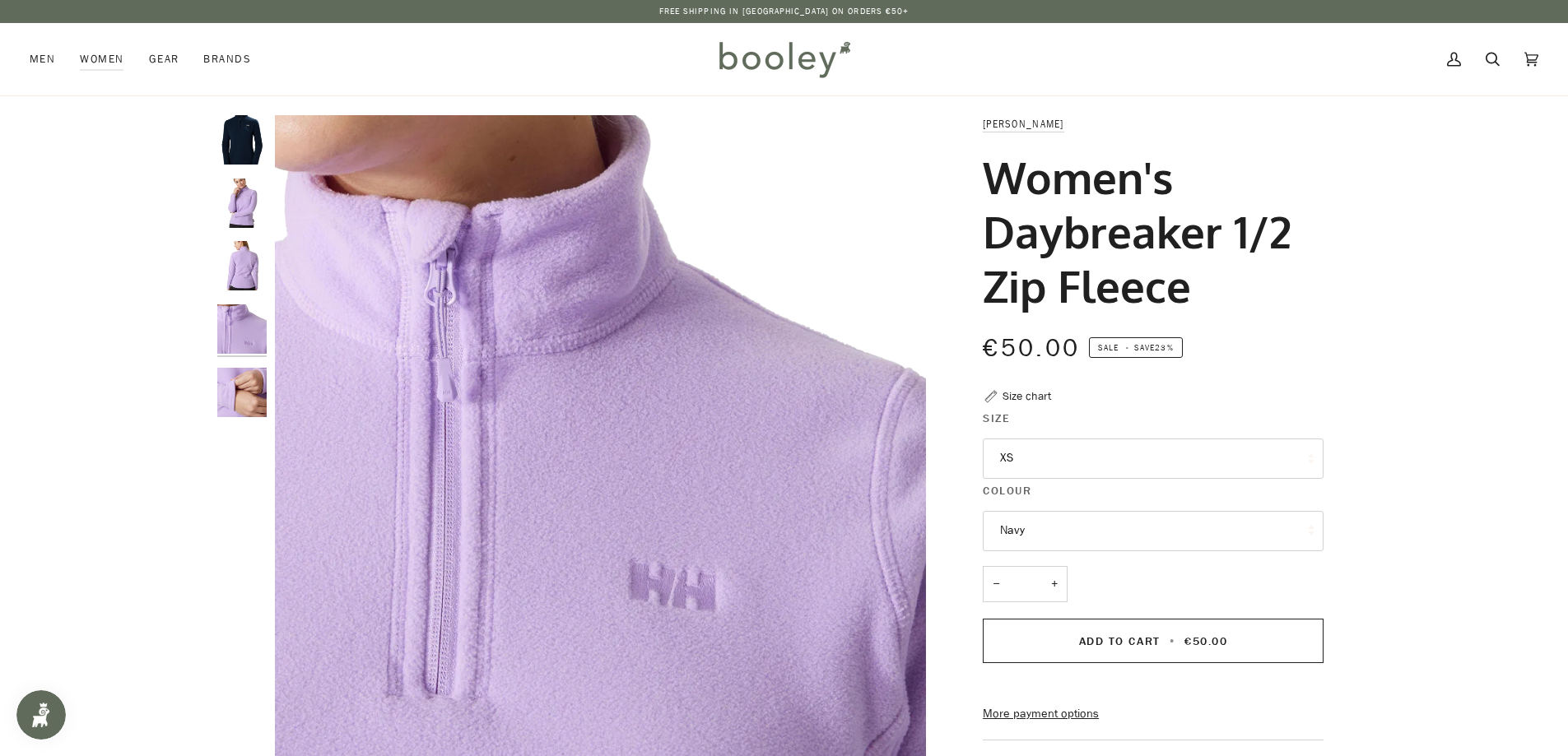
click at [225, 390] on img "Helly Hansen Women's Daybreaker 1/2 Zip Fleece - Booley Galway" at bounding box center [243, 392] width 50 height 50
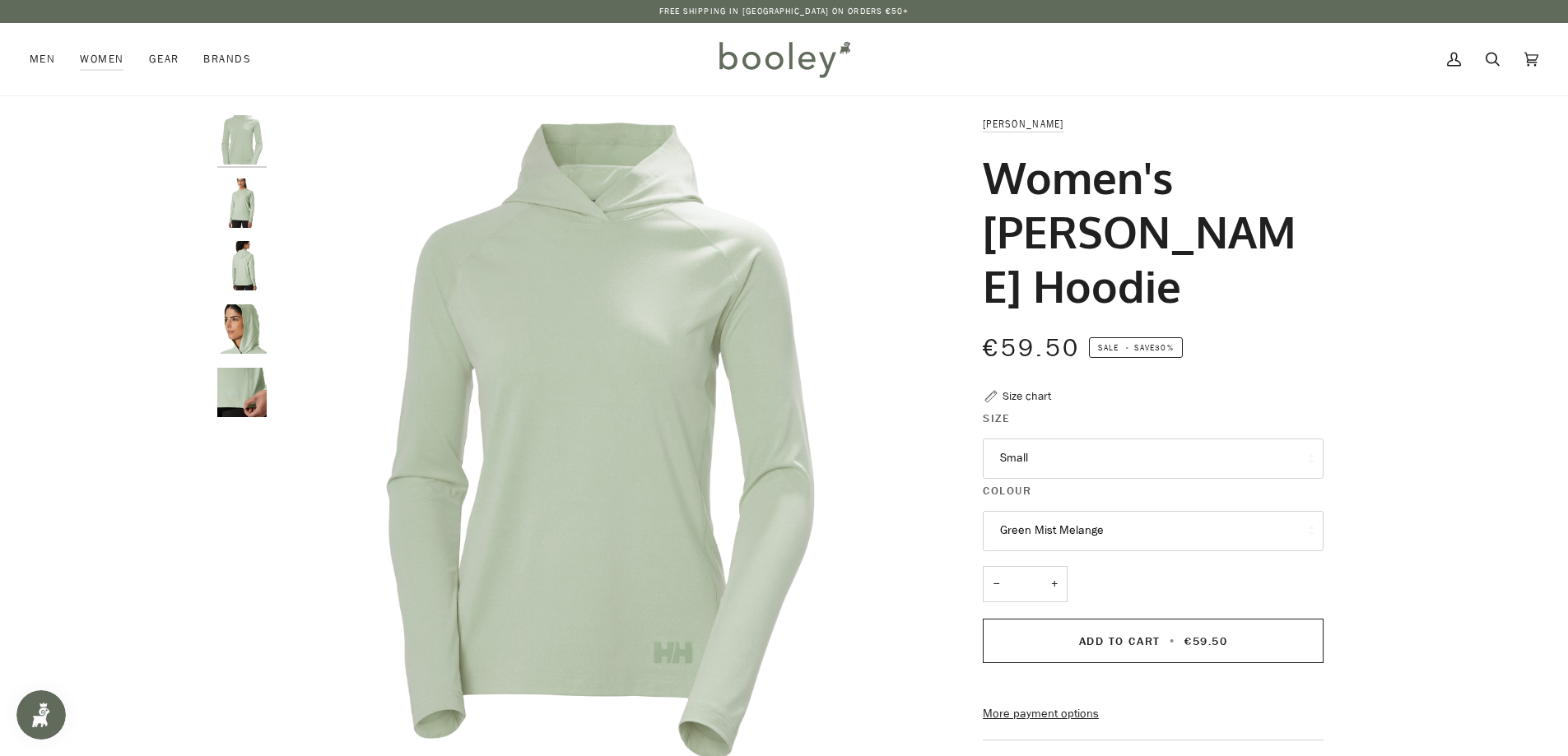
click at [244, 207] on img "Helly Hansen Women's Tyri Knit Hoodie Green Mist Melange - Booley Galway" at bounding box center [243, 203] width 50 height 50
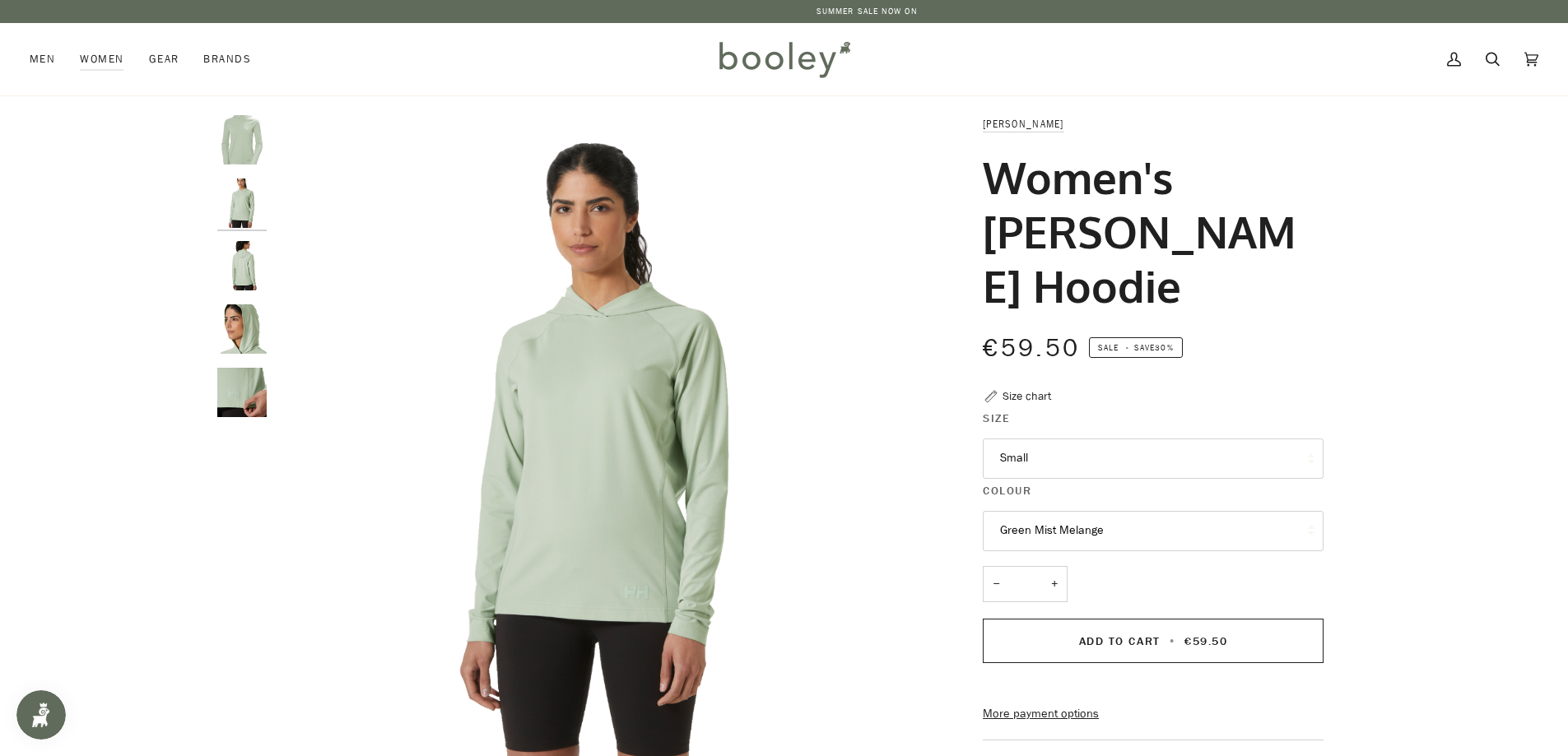
click at [251, 250] on img "Helly Hansen Women's Tyri Knit Hoodie Green Mist Melange - Booley Galway" at bounding box center [243, 265] width 50 height 50
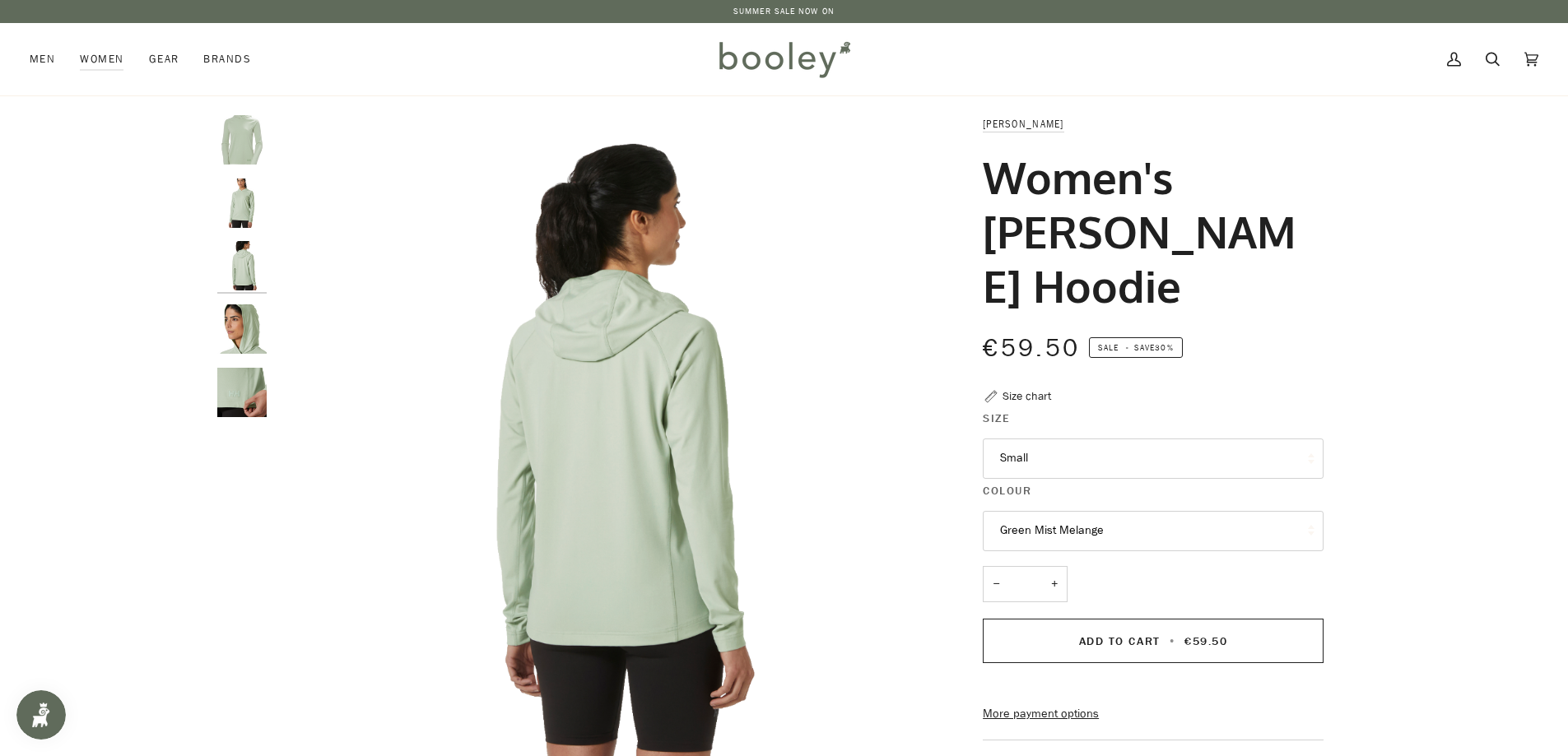
click at [241, 322] on img "Helly Hansen Women's Tyri Knit Hoodie Green Mist Melange - Booley Galway" at bounding box center [243, 329] width 50 height 50
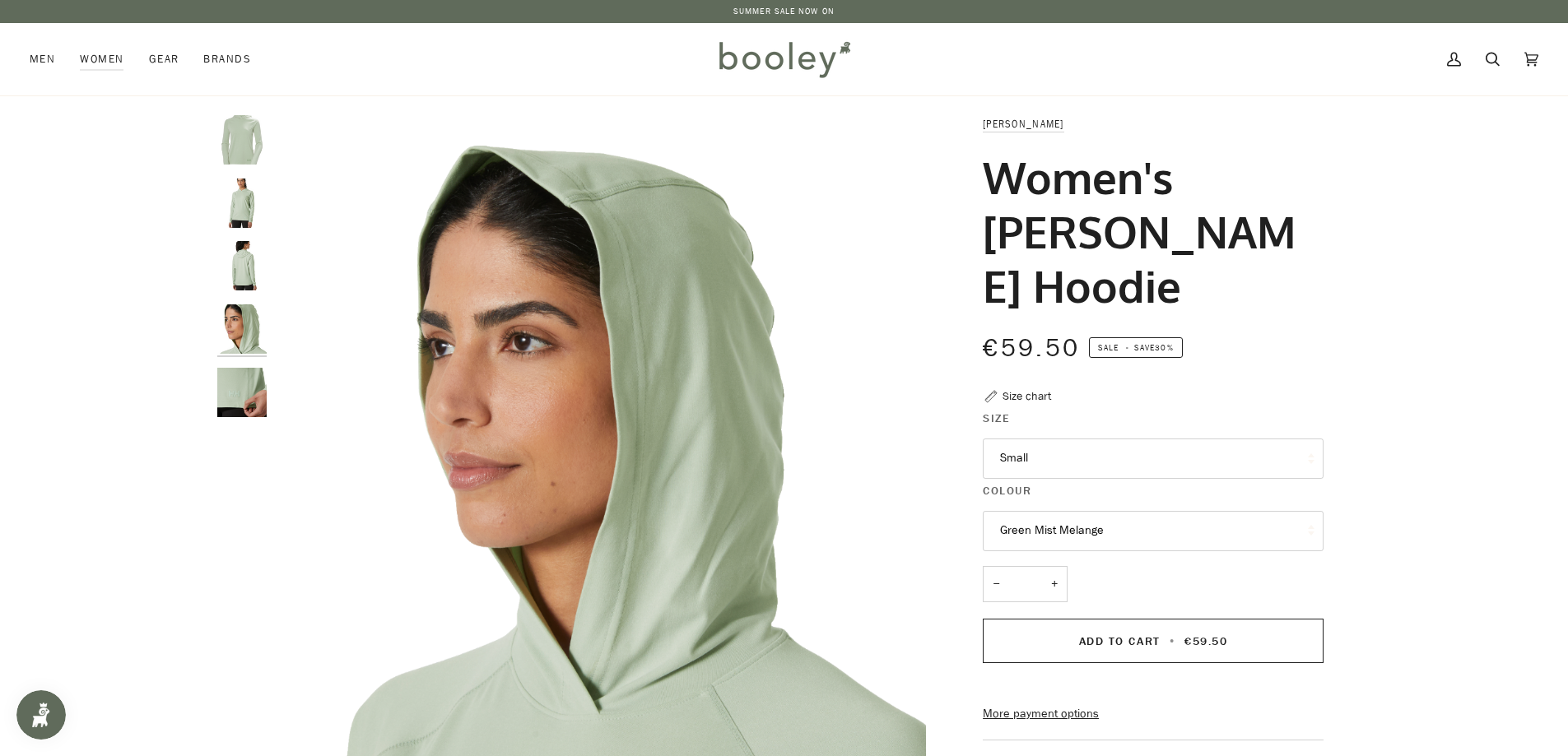
click at [234, 397] on img "Helly Hansen Women's Tyri Knit Hoodie Green Mist Melange - Booley Galway" at bounding box center [243, 392] width 50 height 50
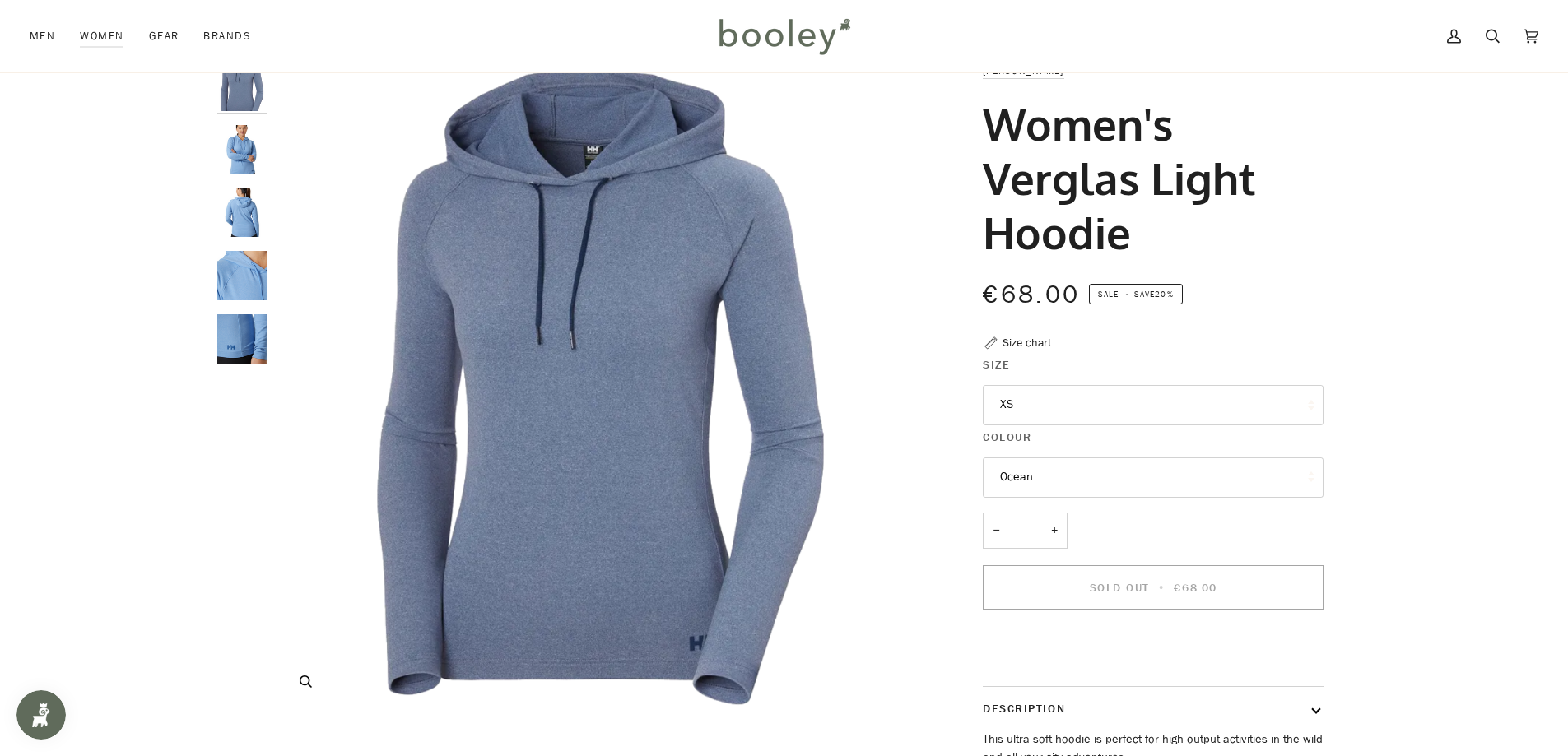
scroll to position [83, 0]
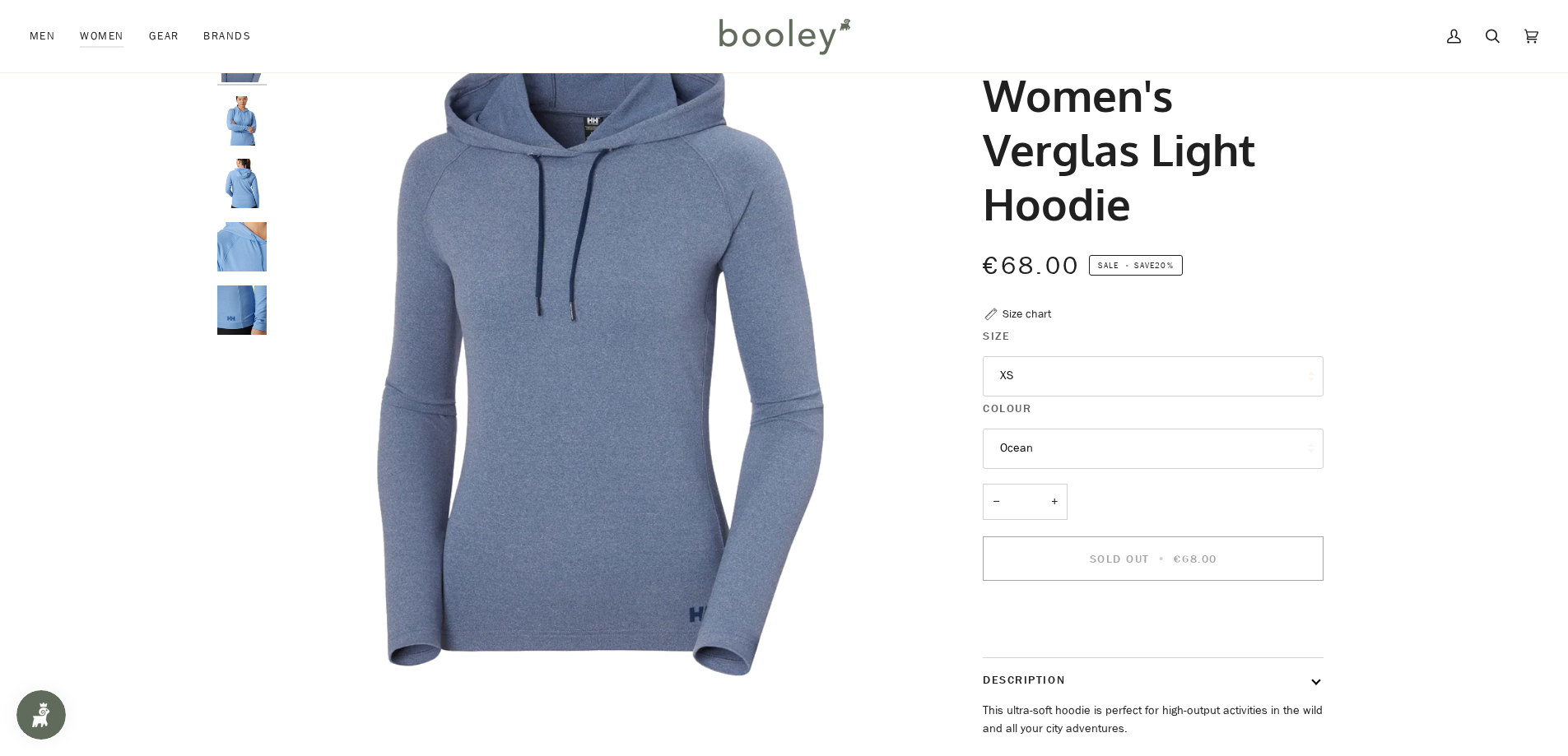
click at [243, 241] on img "Helly Hansen Women's Verglas Light Hoodie - Booley Galway" at bounding box center [243, 247] width 50 height 50
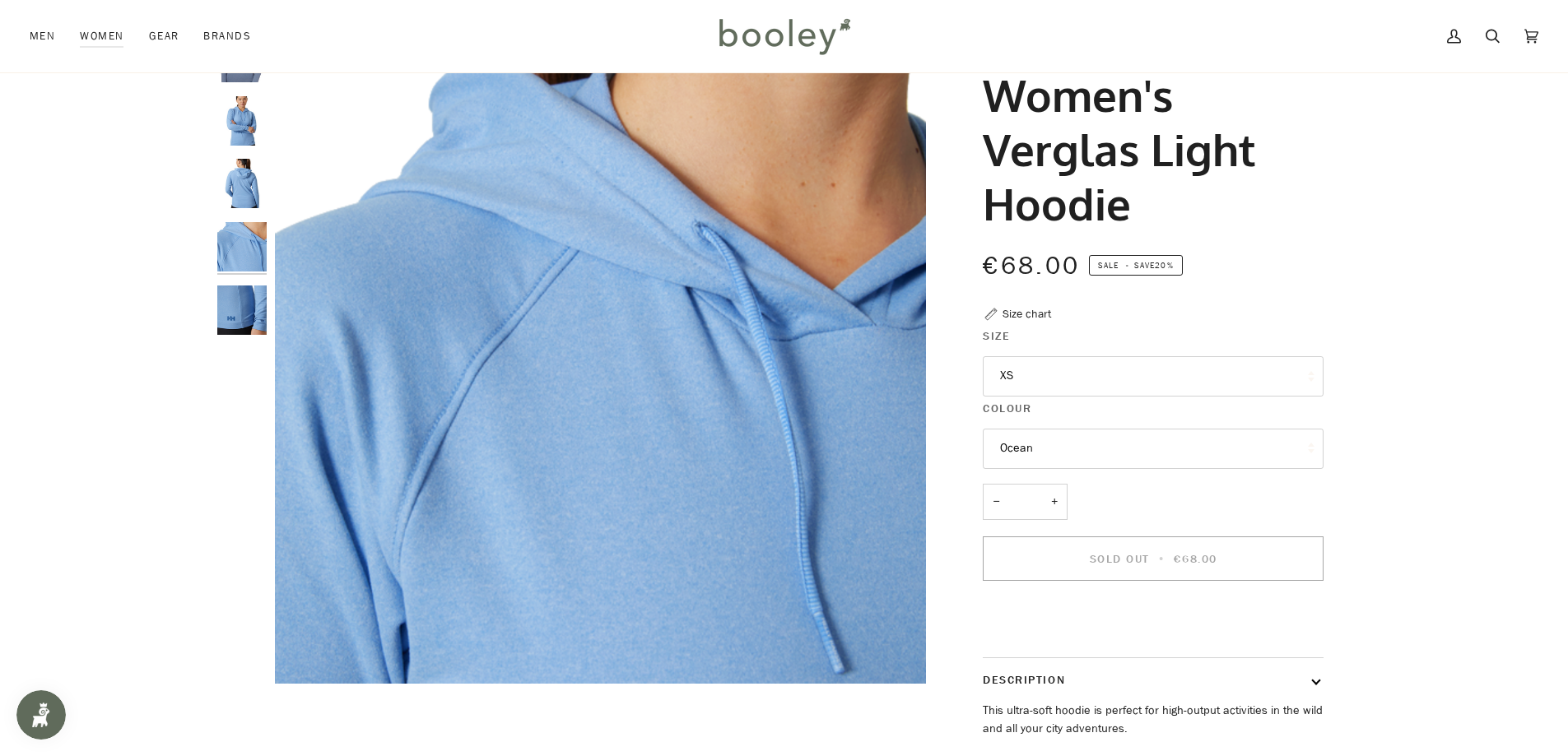
click at [241, 178] on img "Helly Hansen Women's Verglas Light Hoodie - Booley Galway" at bounding box center [243, 184] width 50 height 50
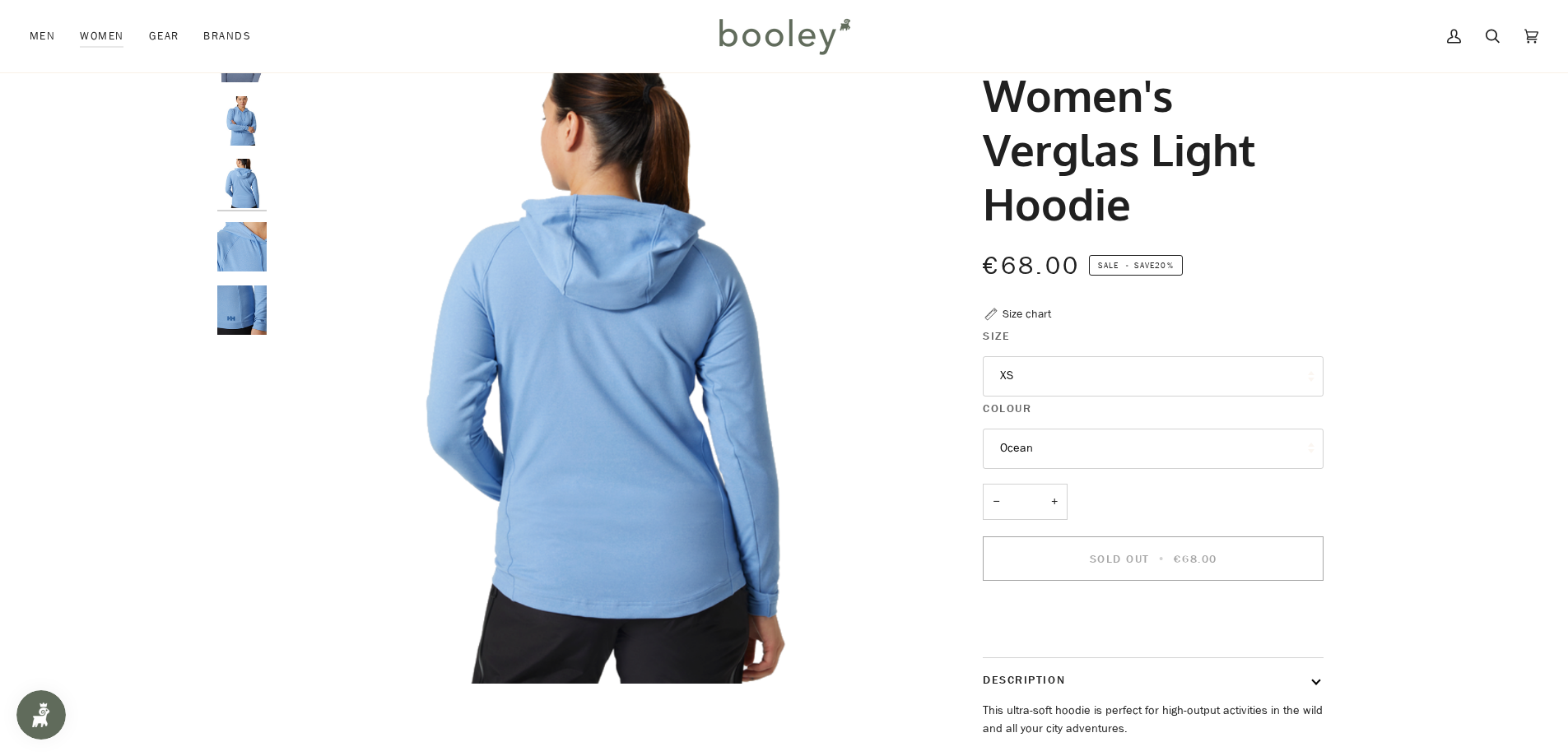
click at [241, 126] on img "Helly Hansen Women's Verglas Light Hoodie - Booley Galway" at bounding box center [243, 121] width 50 height 50
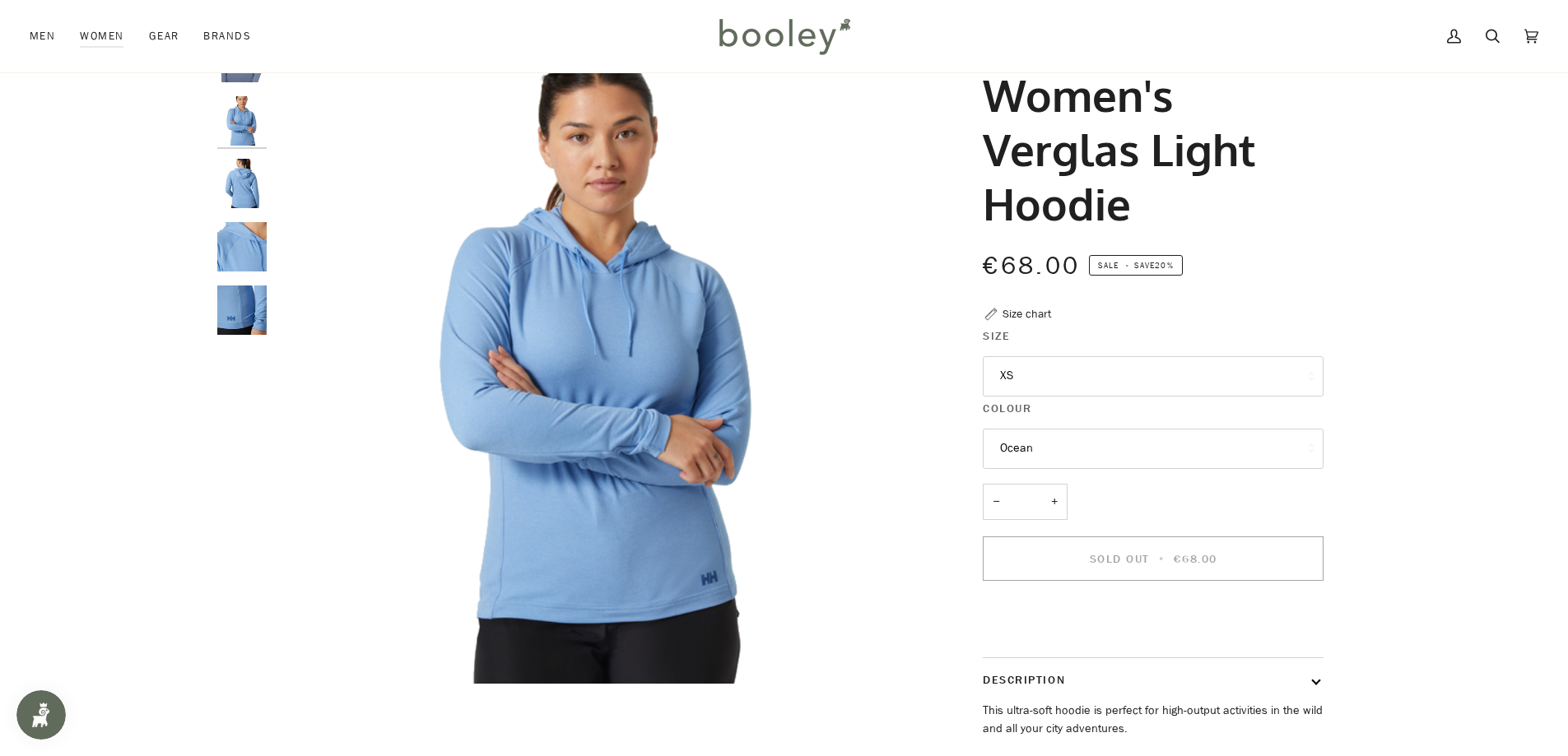
click at [1031, 378] on button "XS" at bounding box center [1153, 377] width 341 height 40
click at [802, 270] on img "Helly Hansen Women's Verglas Light Hoodie - Booley Galway" at bounding box center [600, 358] width 651 height 651
